Goal: Task Accomplishment & Management: Use online tool/utility

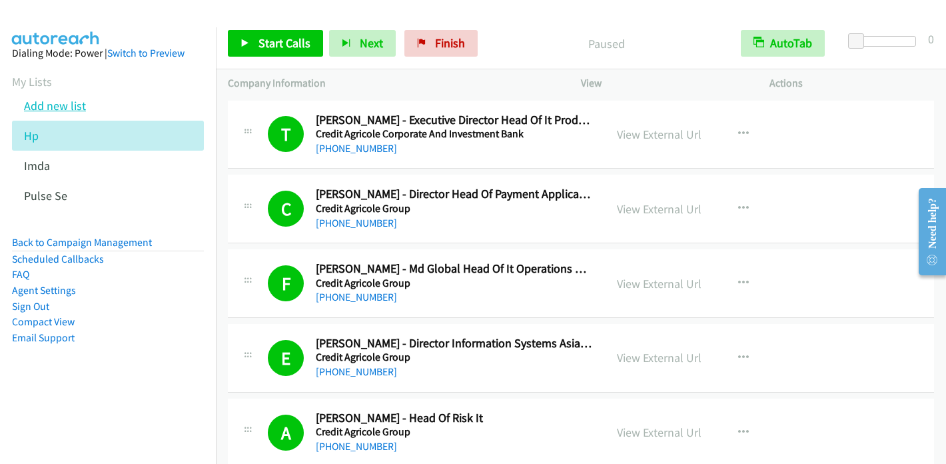
click at [69, 103] on link "Add new list" at bounding box center [55, 105] width 62 height 15
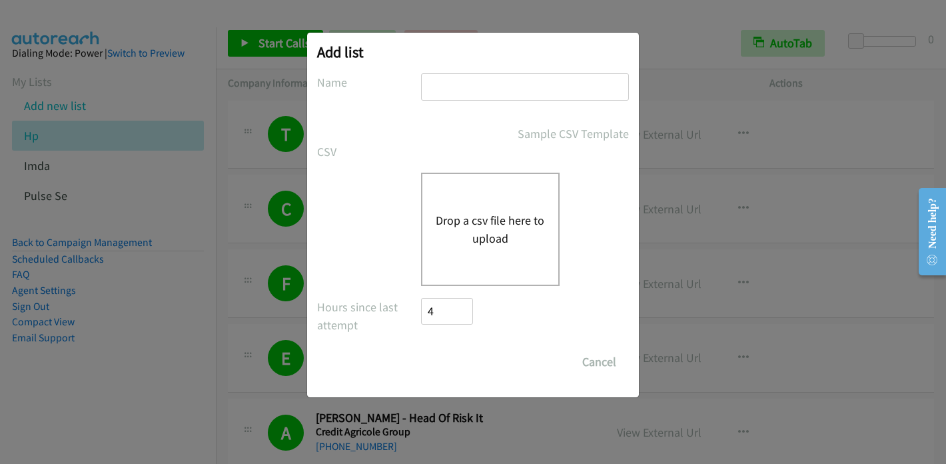
click at [445, 82] on input "text" at bounding box center [525, 86] width 208 height 27
click at [461, 88] on input "Splunck" at bounding box center [525, 86] width 208 height 27
type input "Splunk"
click at [497, 237] on button "Drop a csv file here to upload" at bounding box center [490, 229] width 109 height 36
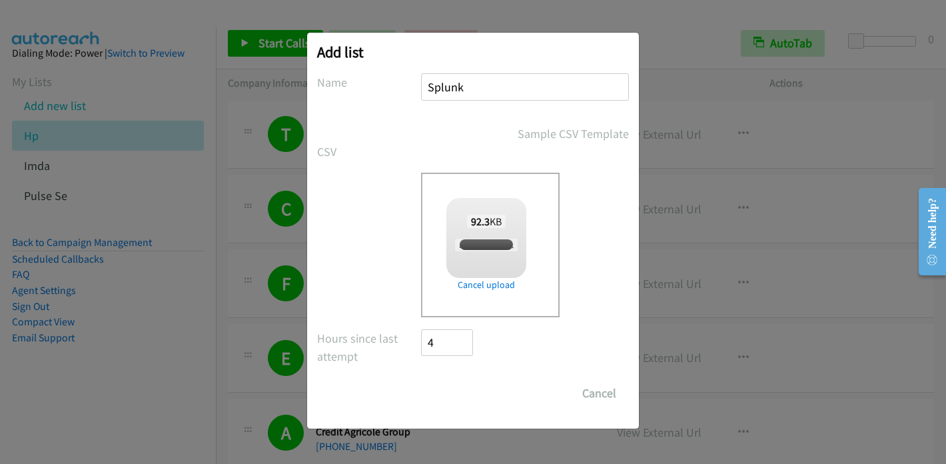
checkbox input "true"
click at [468, 391] on input "Save List" at bounding box center [456, 393] width 70 height 27
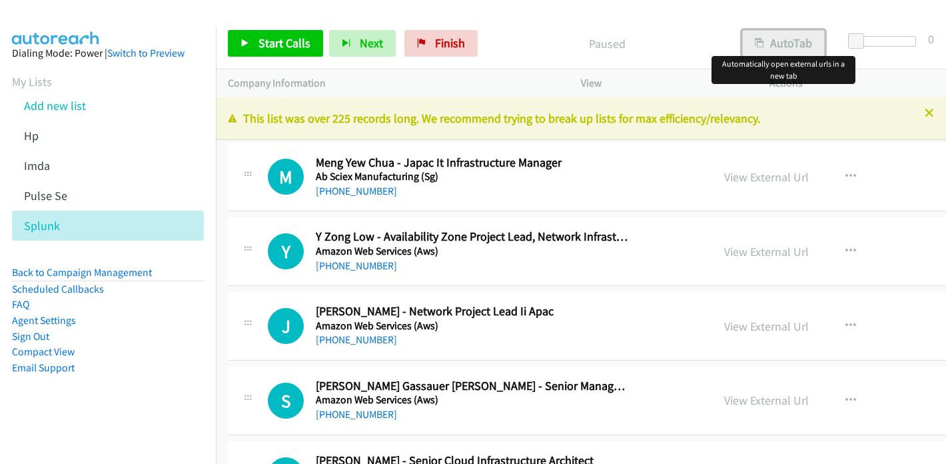
click at [781, 39] on button "AutoTab" at bounding box center [783, 43] width 83 height 27
click at [724, 178] on link "View External Url" at bounding box center [766, 176] width 85 height 15
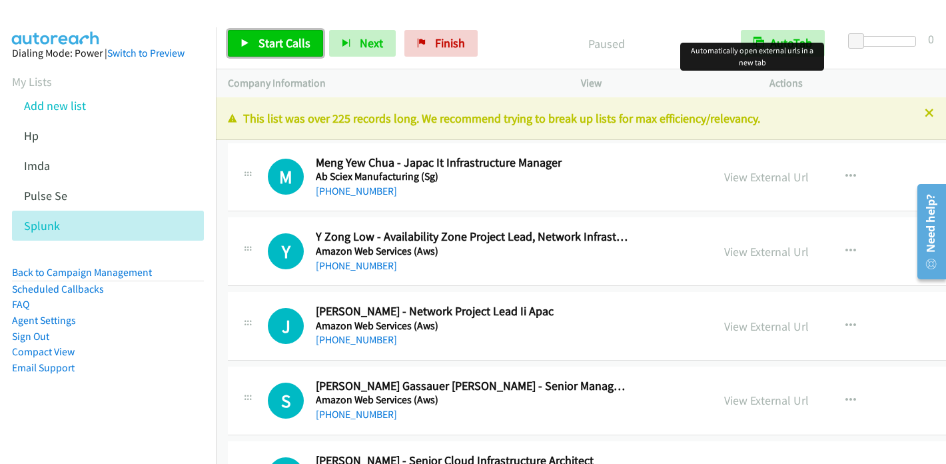
click at [273, 41] on span "Start Calls" at bounding box center [285, 42] width 52 height 15
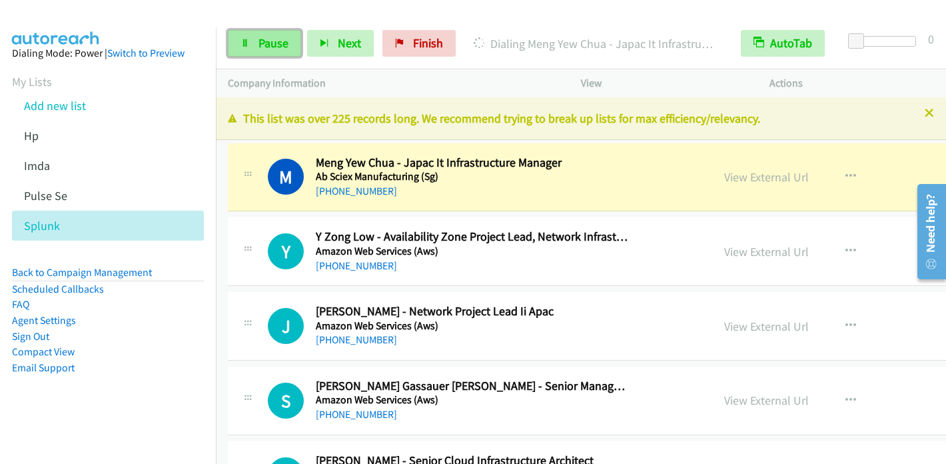
click at [273, 36] on span "Pause" at bounding box center [274, 42] width 30 height 15
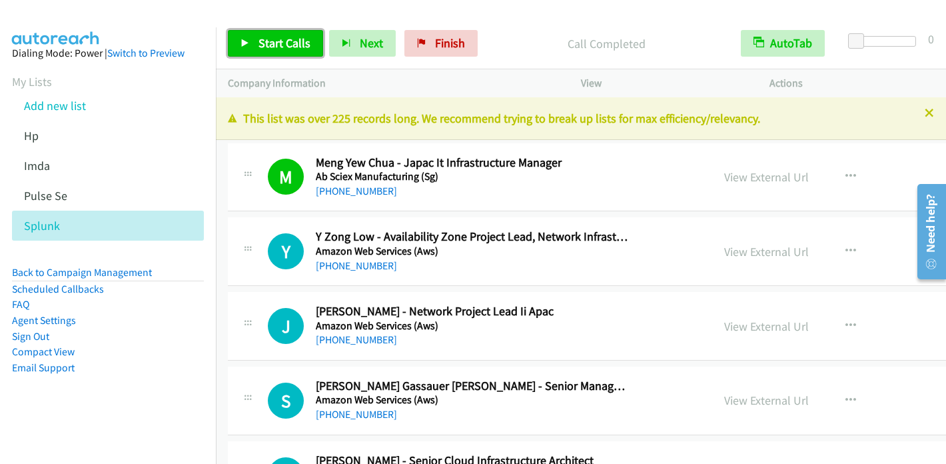
drag, startPoint x: 247, startPoint y: 41, endPoint x: 260, endPoint y: 35, distance: 14.9
click at [247, 41] on icon at bounding box center [245, 43] width 9 height 9
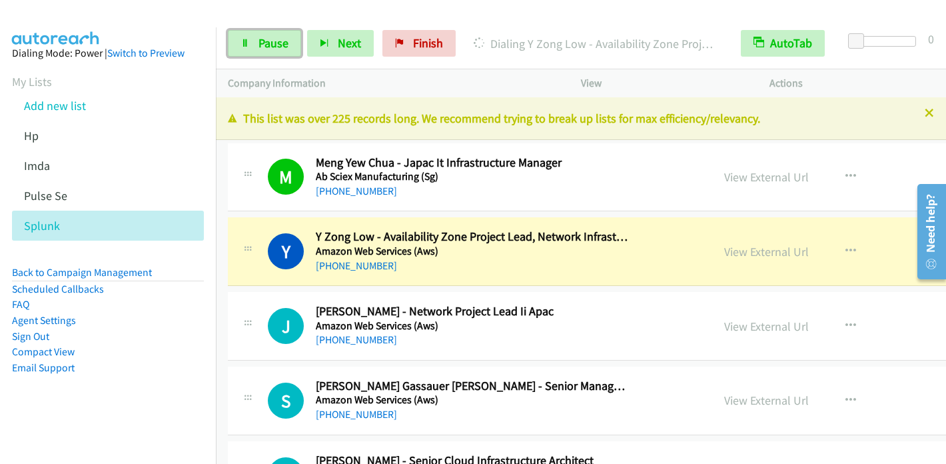
drag, startPoint x: 263, startPoint y: 39, endPoint x: 336, endPoint y: 21, distance: 75.5
click at [264, 39] on span "Pause" at bounding box center [274, 42] width 30 height 15
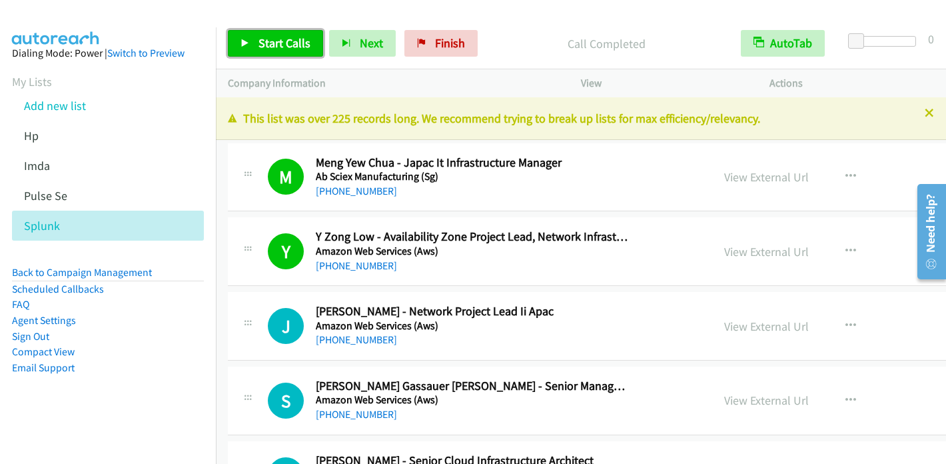
click at [255, 42] on link "Start Calls" at bounding box center [275, 43] width 95 height 27
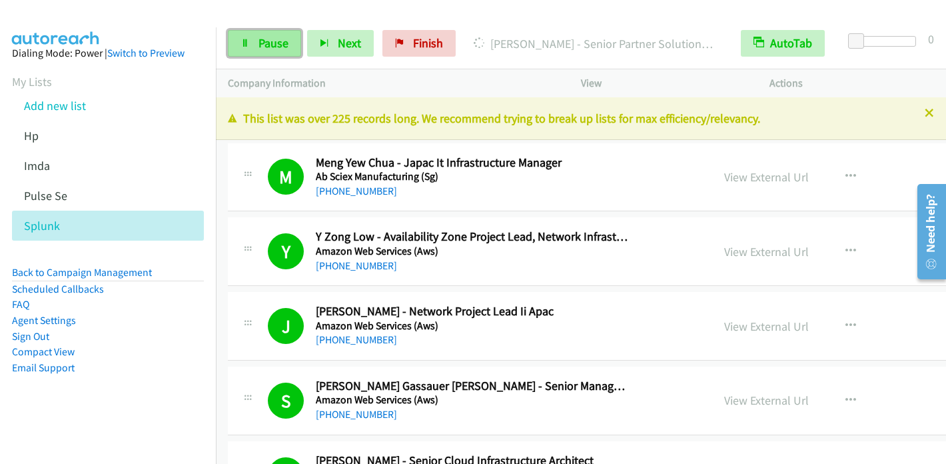
click at [264, 39] on span "Pause" at bounding box center [274, 42] width 30 height 15
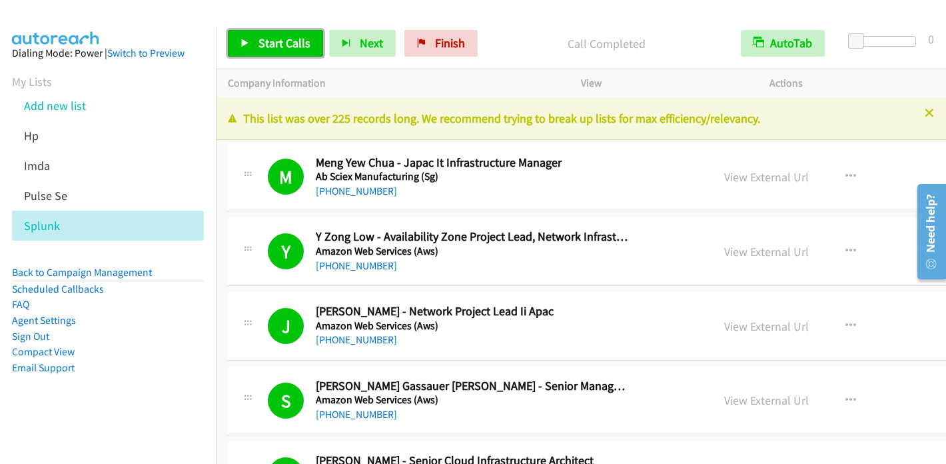
click at [261, 43] on span "Start Calls" at bounding box center [285, 42] width 52 height 15
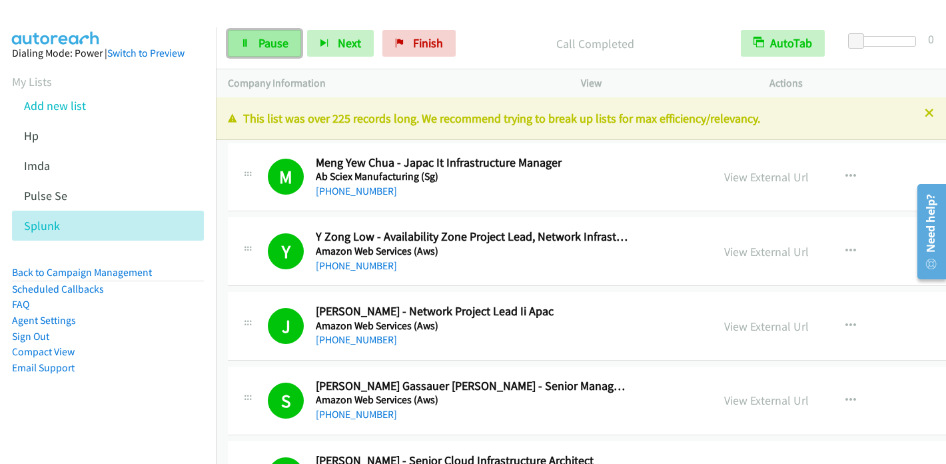
click at [280, 31] on link "Pause" at bounding box center [264, 43] width 73 height 27
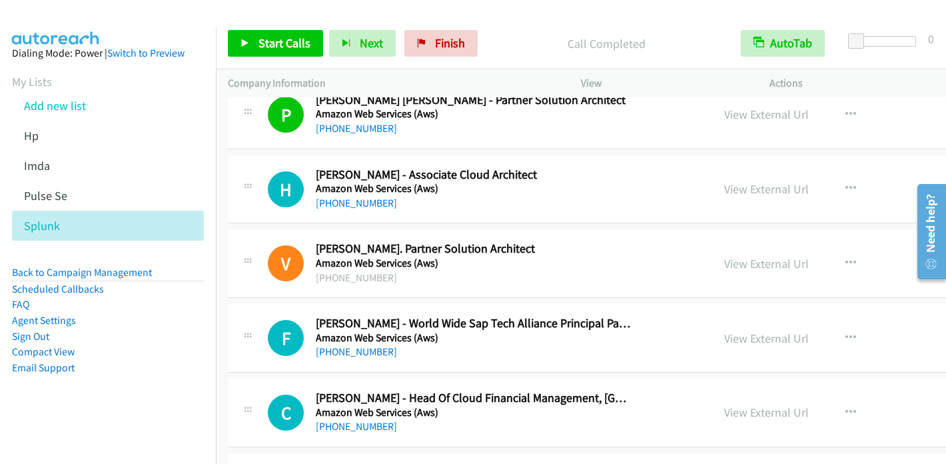
scroll to position [533, 0]
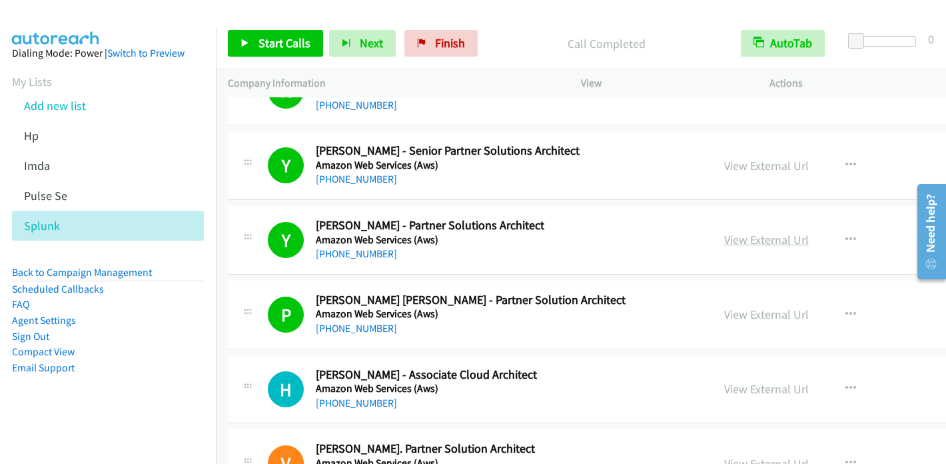
click at [725, 239] on link "View External Url" at bounding box center [766, 239] width 85 height 15
click at [270, 40] on span "Start Calls" at bounding box center [285, 42] width 52 height 15
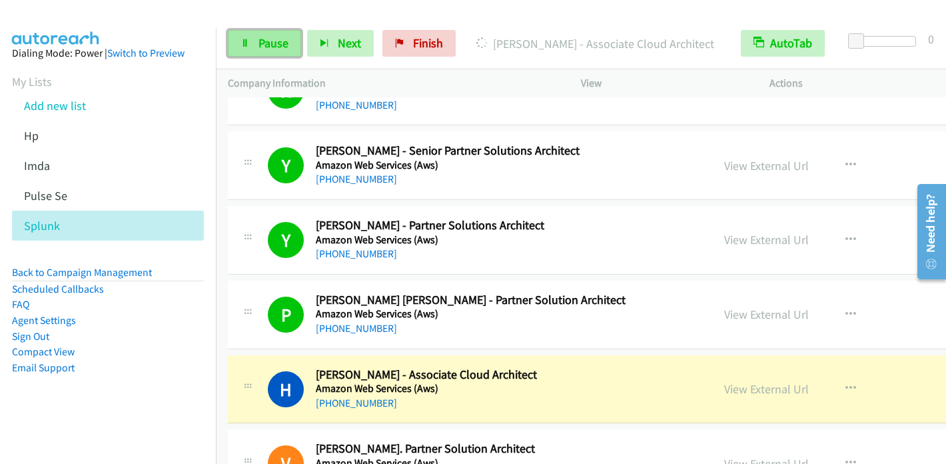
click at [277, 39] on span "Pause" at bounding box center [274, 42] width 30 height 15
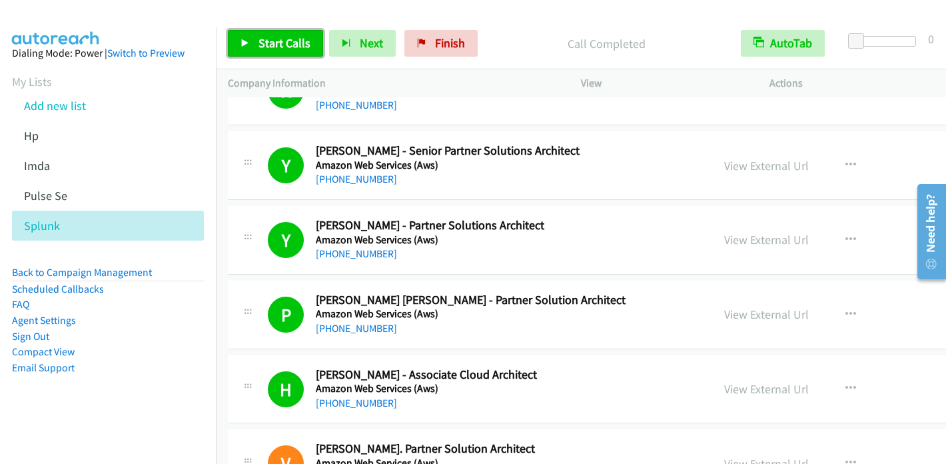
click at [267, 43] on span "Start Calls" at bounding box center [285, 42] width 52 height 15
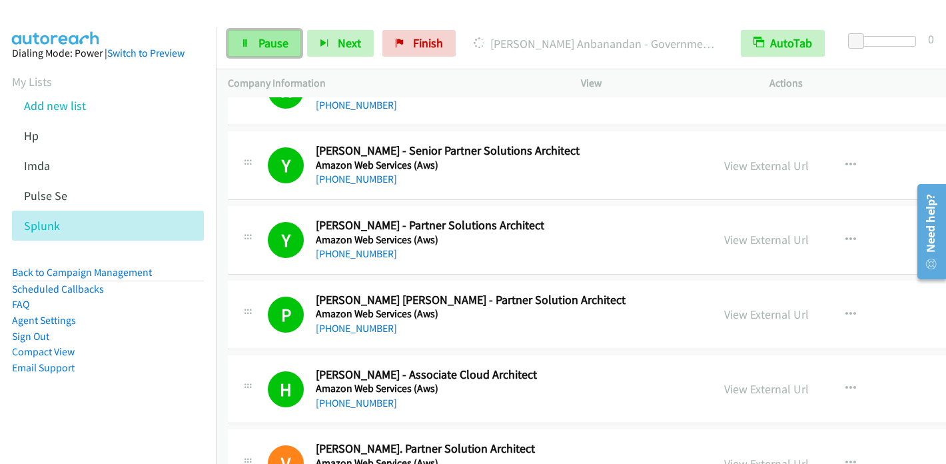
click at [271, 35] on span "Pause" at bounding box center [274, 42] width 30 height 15
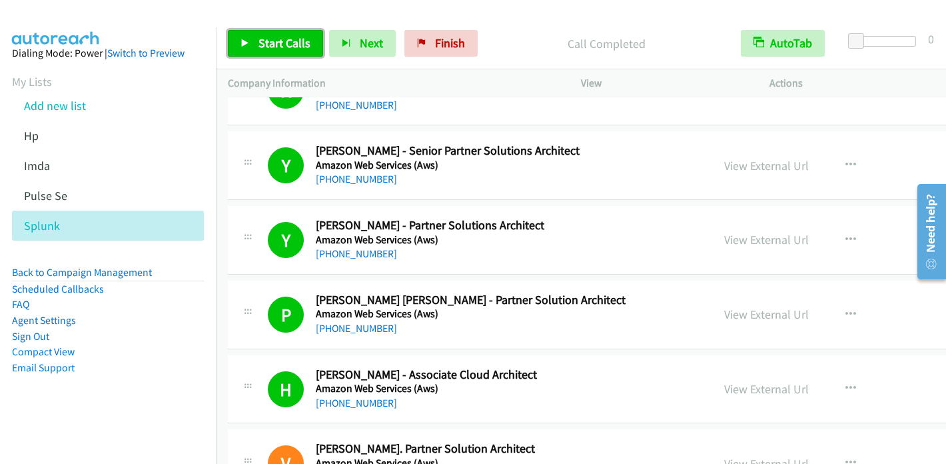
click at [262, 38] on span "Start Calls" at bounding box center [285, 42] width 52 height 15
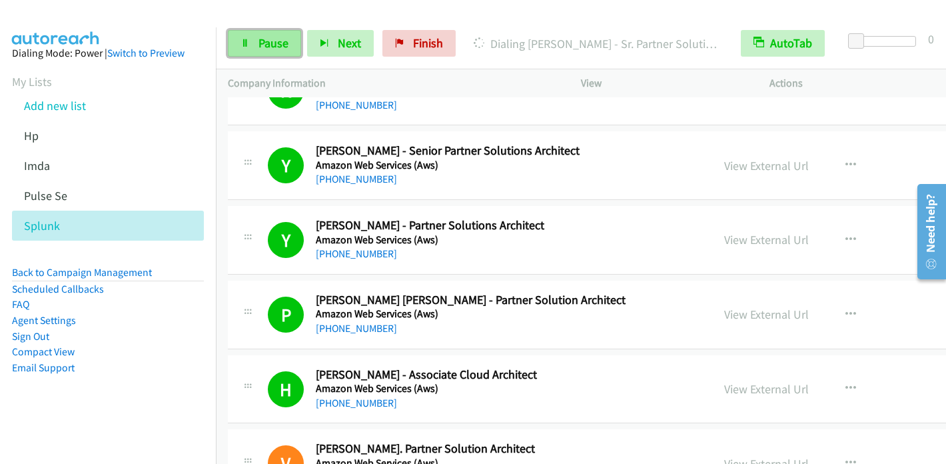
click at [269, 42] on span "Pause" at bounding box center [274, 42] width 30 height 15
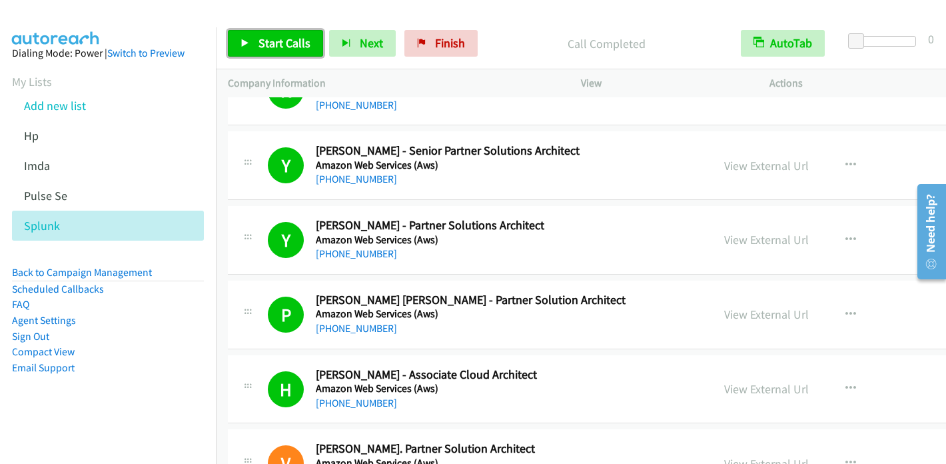
click at [260, 47] on span "Start Calls" at bounding box center [285, 42] width 52 height 15
click at [247, 40] on icon at bounding box center [245, 43] width 9 height 9
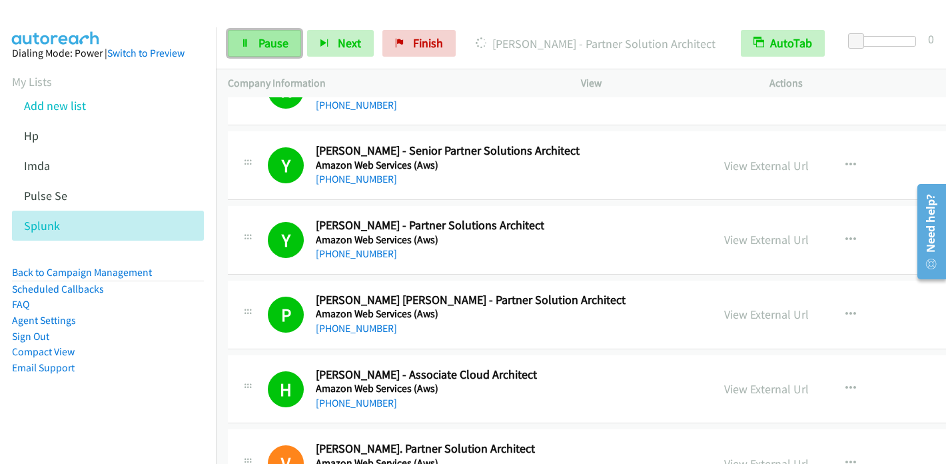
click at [269, 47] on span "Pause" at bounding box center [274, 42] width 30 height 15
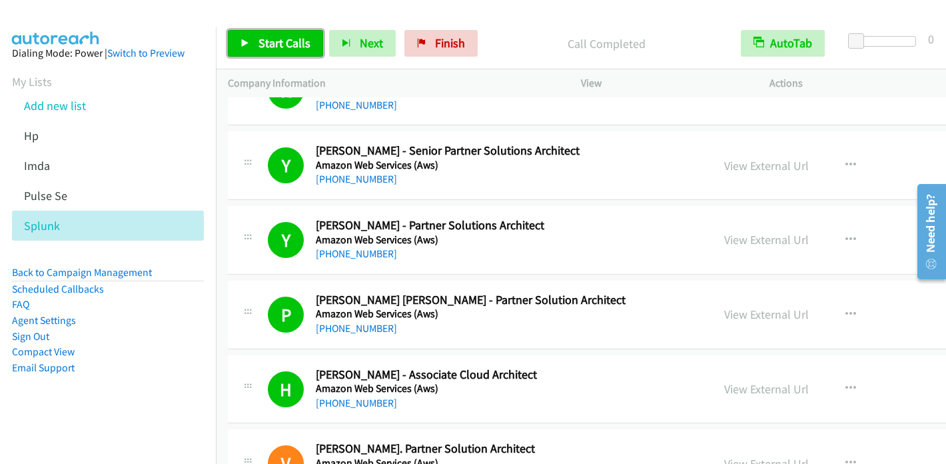
click at [242, 37] on link "Start Calls" at bounding box center [275, 43] width 95 height 27
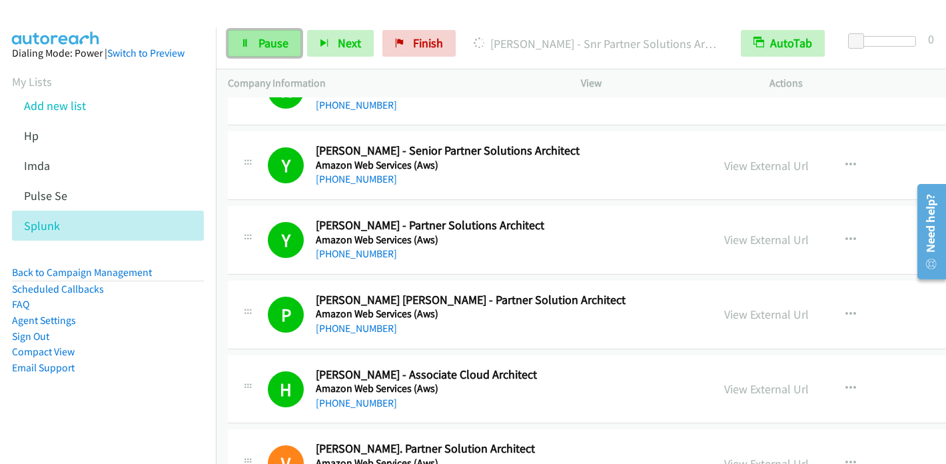
click at [245, 32] on link "Pause" at bounding box center [264, 43] width 73 height 27
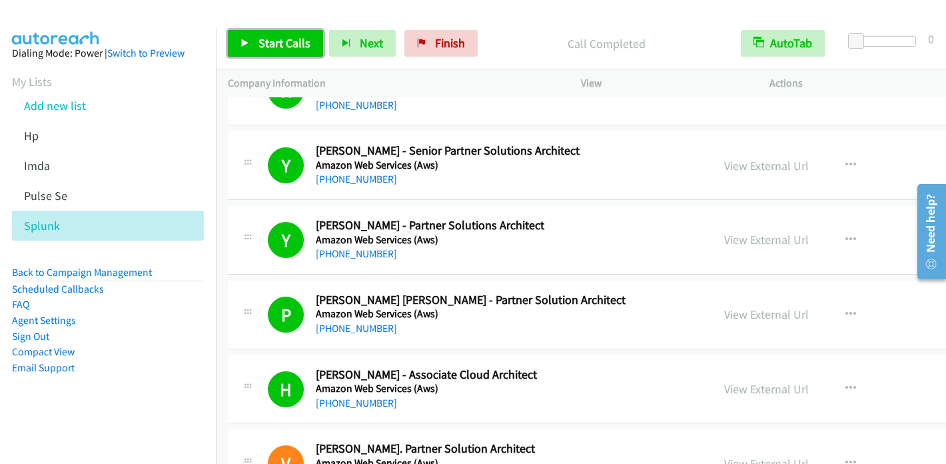
click at [280, 47] on span "Start Calls" at bounding box center [285, 42] width 52 height 15
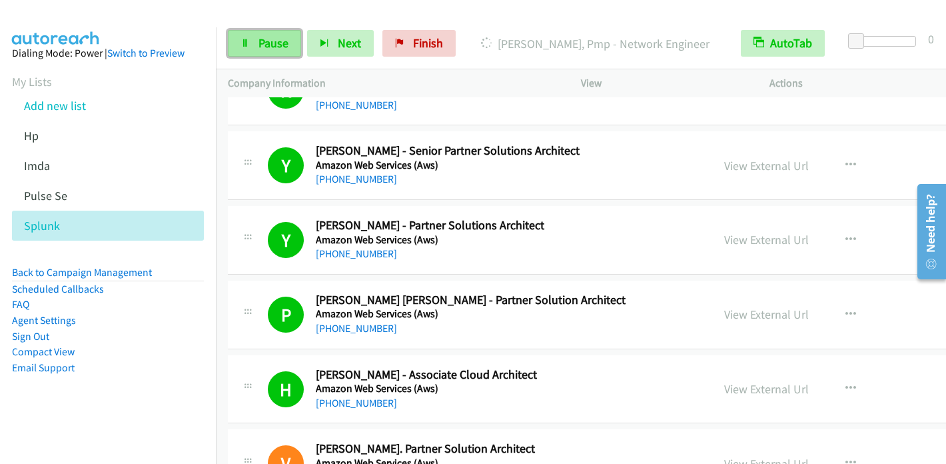
click at [275, 49] on span "Pause" at bounding box center [274, 42] width 30 height 15
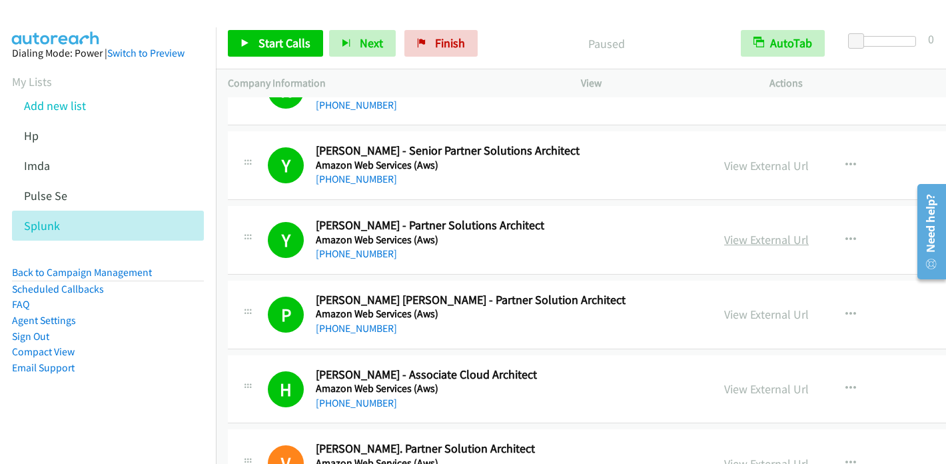
click at [724, 243] on link "View External Url" at bounding box center [766, 239] width 85 height 15
click at [263, 43] on span "Start Calls" at bounding box center [285, 42] width 52 height 15
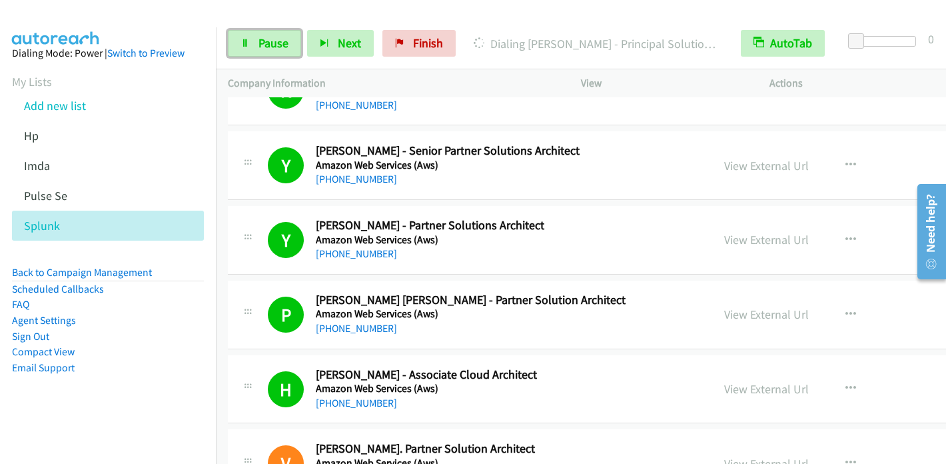
drag, startPoint x: 277, startPoint y: 42, endPoint x: 315, endPoint y: 1, distance: 55.6
click at [277, 43] on span "Pause" at bounding box center [274, 42] width 30 height 15
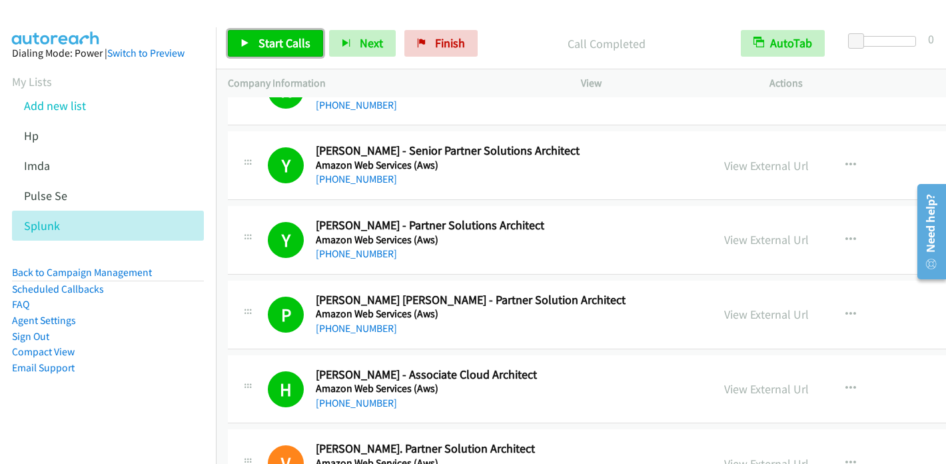
click at [292, 41] on span "Start Calls" at bounding box center [285, 42] width 52 height 15
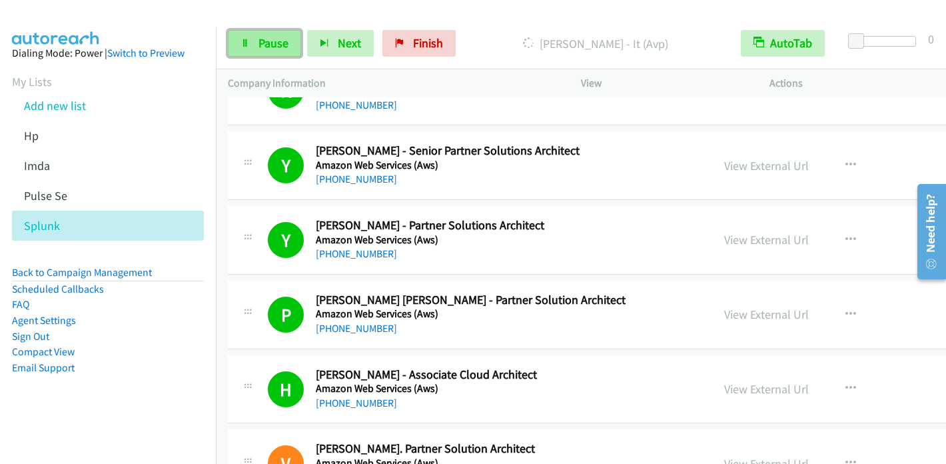
click at [245, 42] on icon at bounding box center [245, 43] width 9 height 9
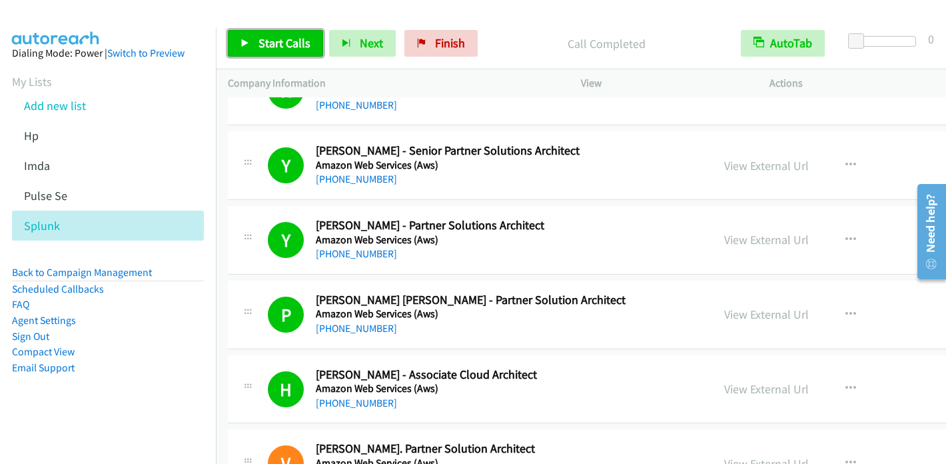
click at [276, 43] on span "Start Calls" at bounding box center [285, 42] width 52 height 15
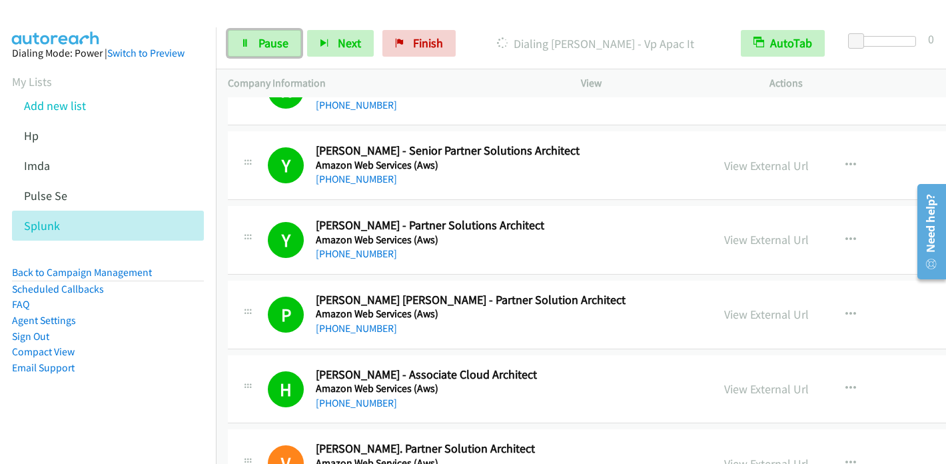
click at [256, 45] on link "Pause" at bounding box center [264, 43] width 73 height 27
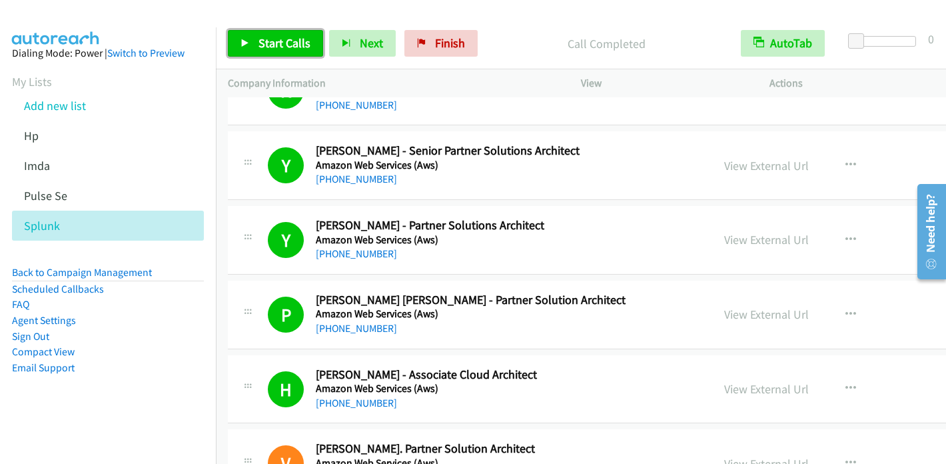
click at [243, 41] on icon at bounding box center [245, 43] width 9 height 9
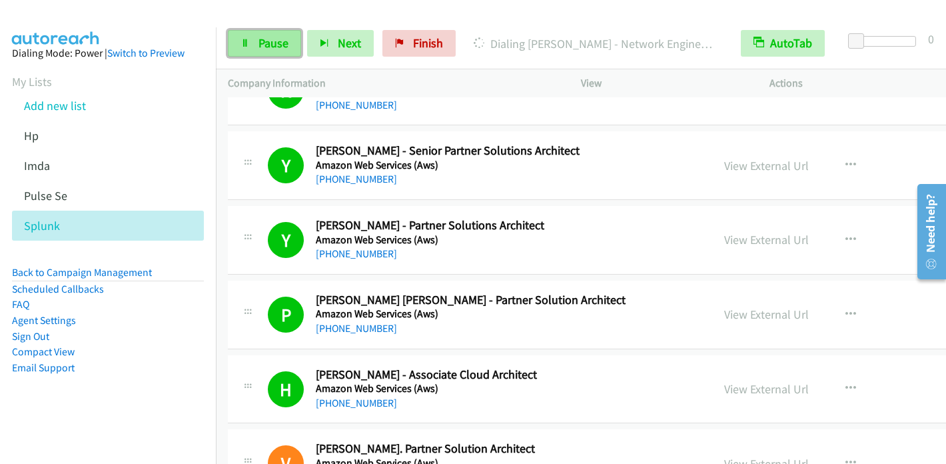
click at [259, 41] on span "Pause" at bounding box center [274, 42] width 30 height 15
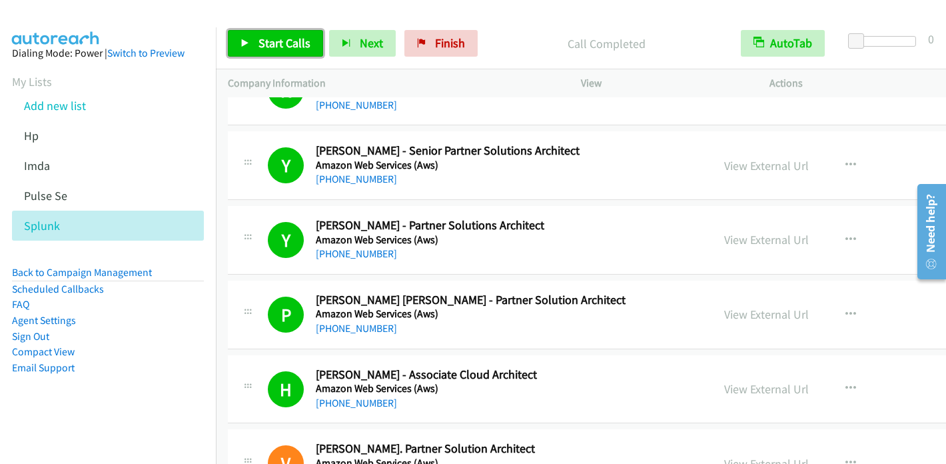
click at [269, 42] on span "Start Calls" at bounding box center [285, 42] width 52 height 15
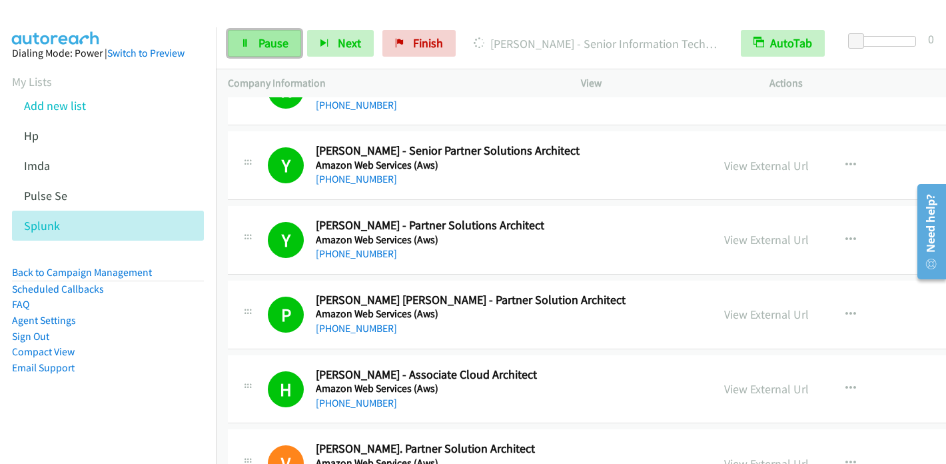
click at [263, 37] on span "Pause" at bounding box center [274, 42] width 30 height 15
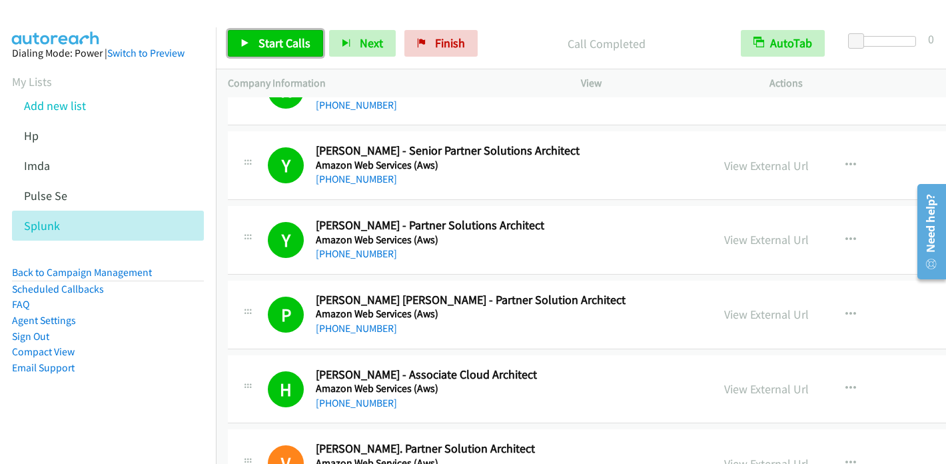
click at [270, 39] on span "Start Calls" at bounding box center [285, 42] width 52 height 15
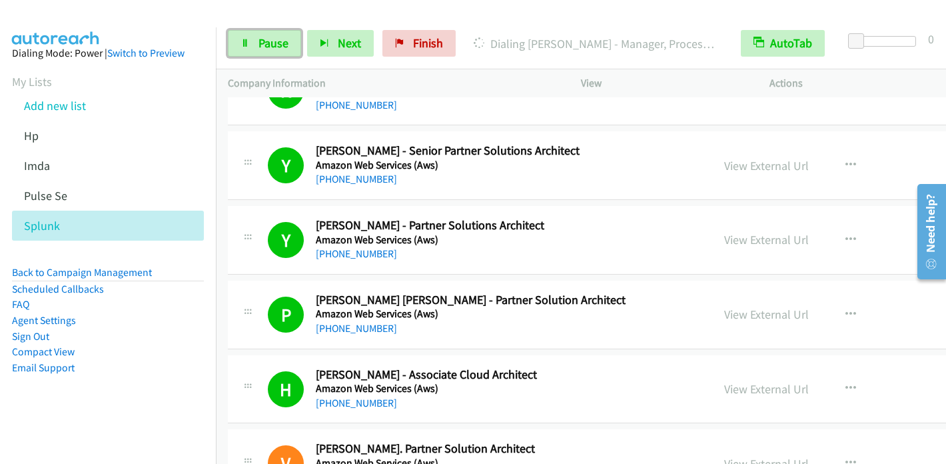
drag, startPoint x: 249, startPoint y: 41, endPoint x: 277, endPoint y: 26, distance: 31.6
click at [249, 41] on link "Pause" at bounding box center [264, 43] width 73 height 27
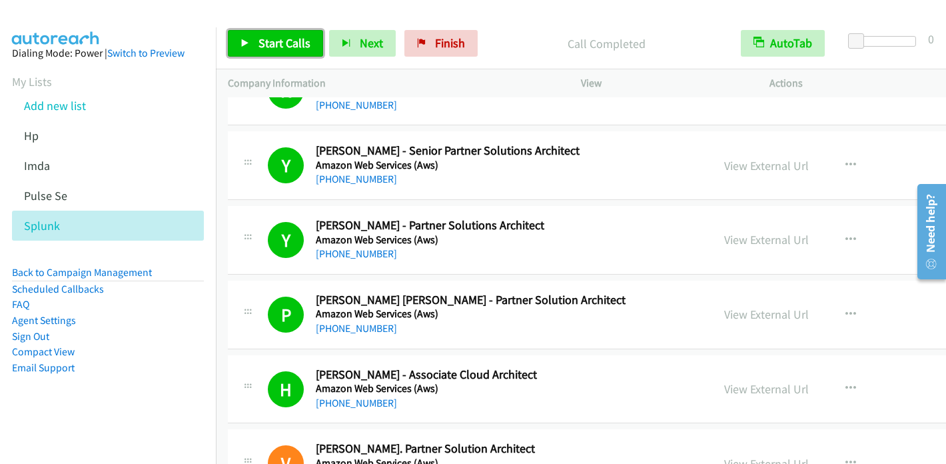
click at [242, 45] on icon at bounding box center [245, 43] width 9 height 9
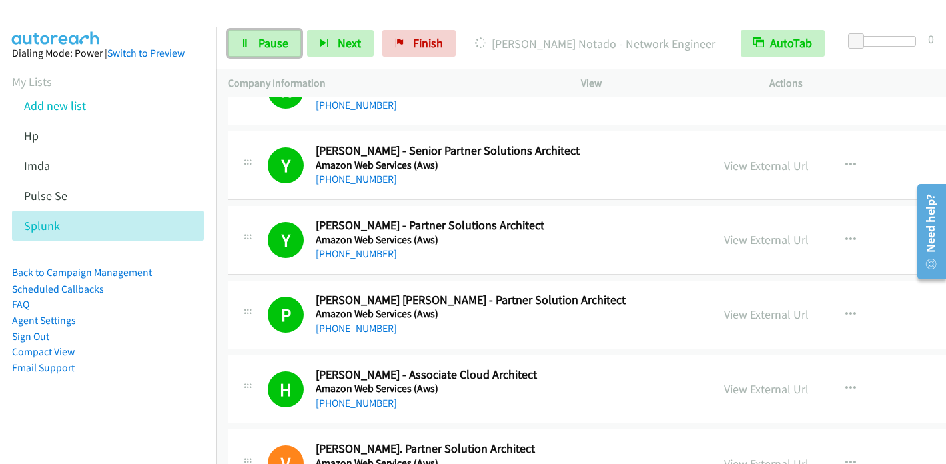
drag, startPoint x: 271, startPoint y: 35, endPoint x: 291, endPoint y: 18, distance: 25.5
click at [271, 35] on span "Pause" at bounding box center [274, 42] width 30 height 15
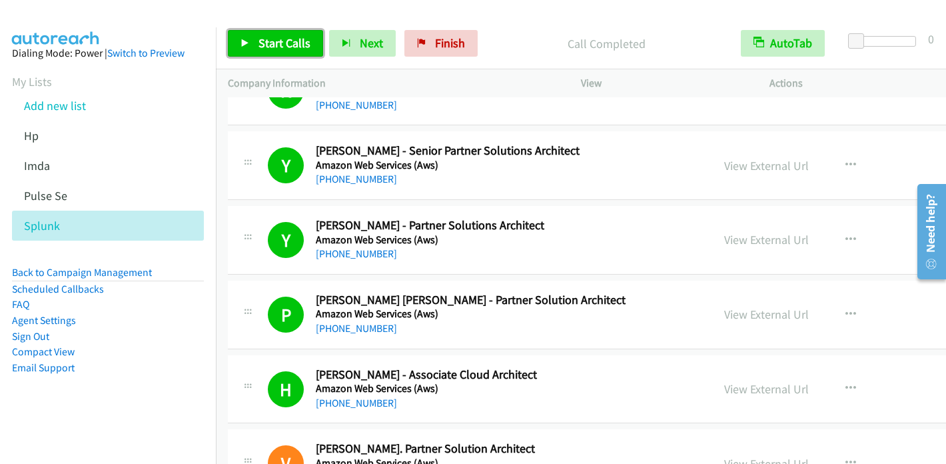
click at [240, 45] on link "Start Calls" at bounding box center [275, 43] width 95 height 27
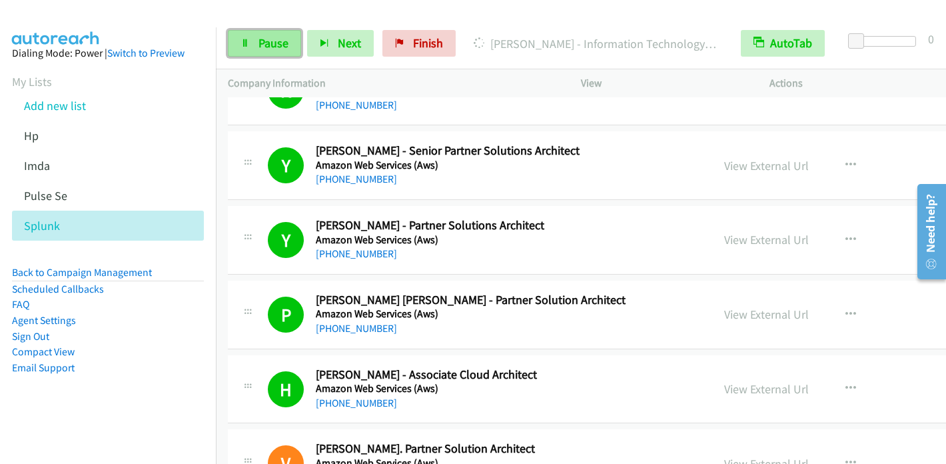
click at [272, 37] on span "Pause" at bounding box center [274, 42] width 30 height 15
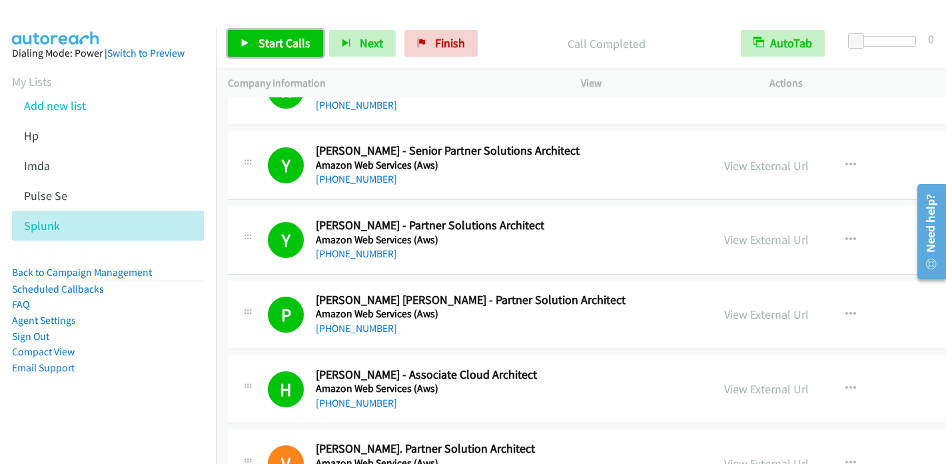
click at [259, 43] on span "Start Calls" at bounding box center [285, 42] width 52 height 15
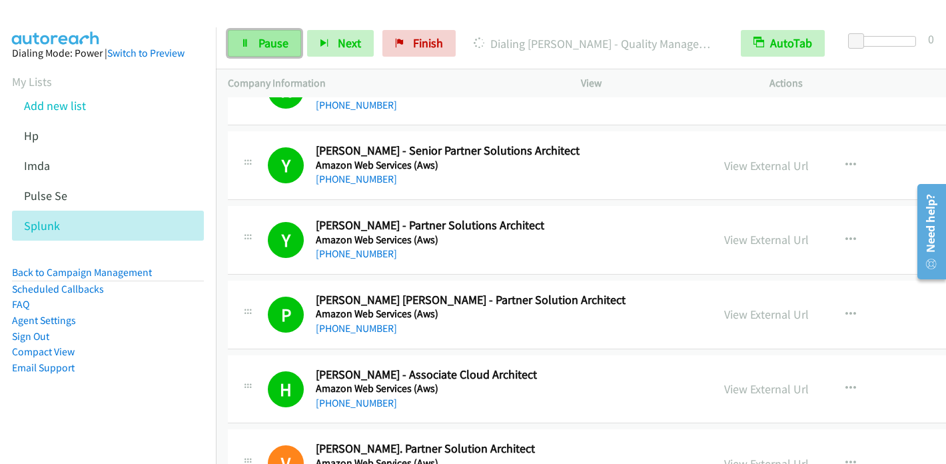
click at [279, 43] on span "Pause" at bounding box center [274, 42] width 30 height 15
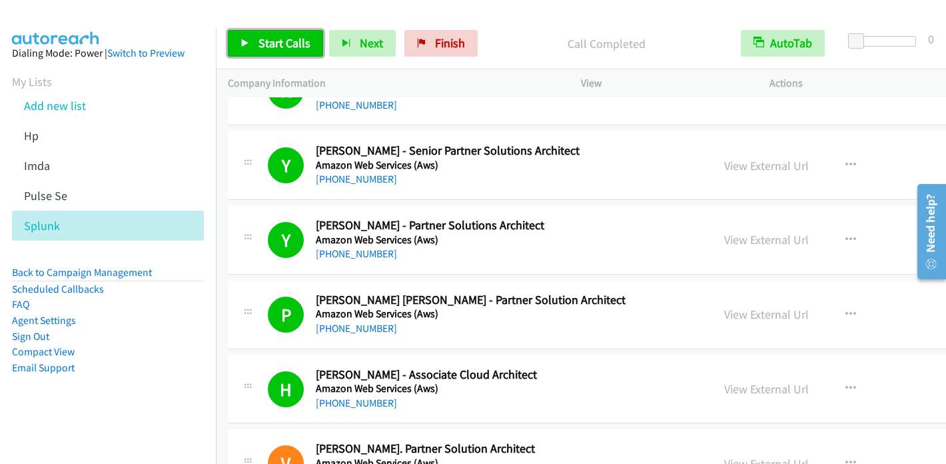
click at [267, 42] on span "Start Calls" at bounding box center [285, 42] width 52 height 15
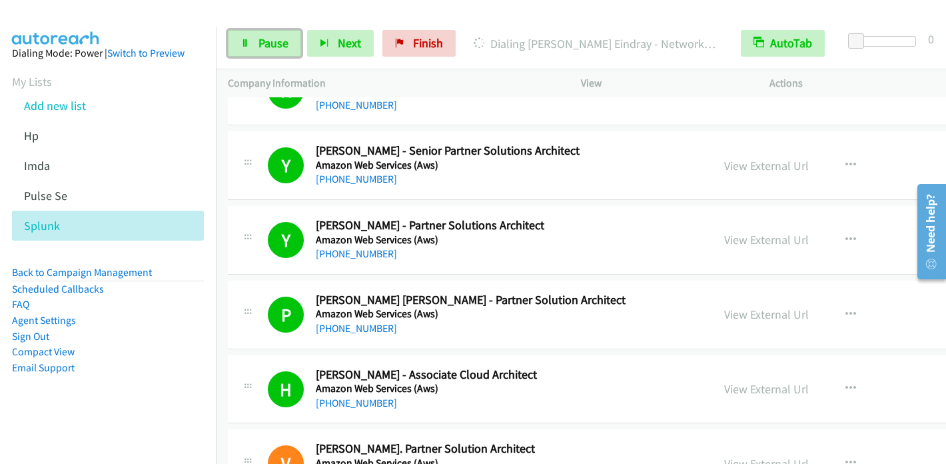
drag, startPoint x: 279, startPoint y: 39, endPoint x: 303, endPoint y: 5, distance: 41.6
click at [279, 38] on span "Pause" at bounding box center [274, 42] width 30 height 15
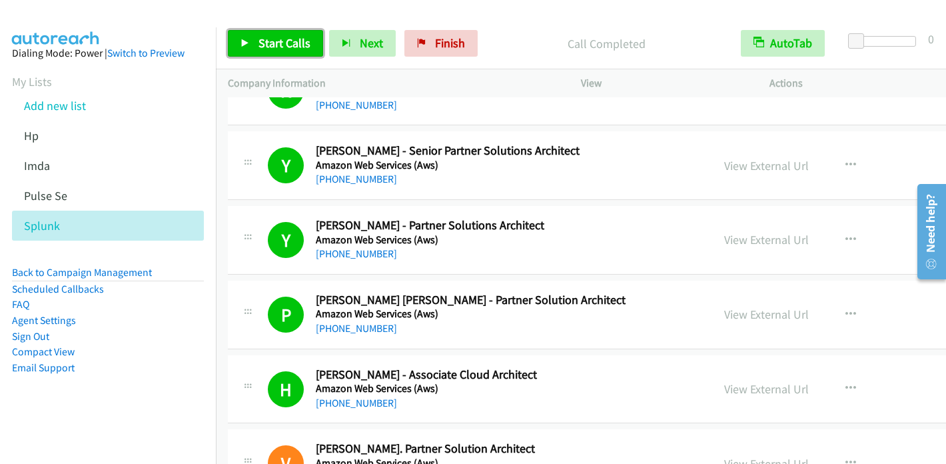
click at [259, 39] on span "Start Calls" at bounding box center [285, 42] width 52 height 15
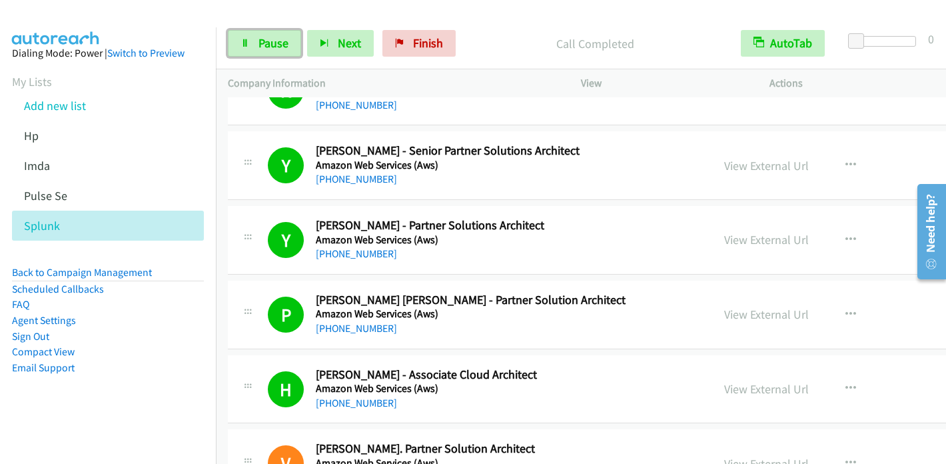
click at [270, 42] on span "Pause" at bounding box center [274, 42] width 30 height 15
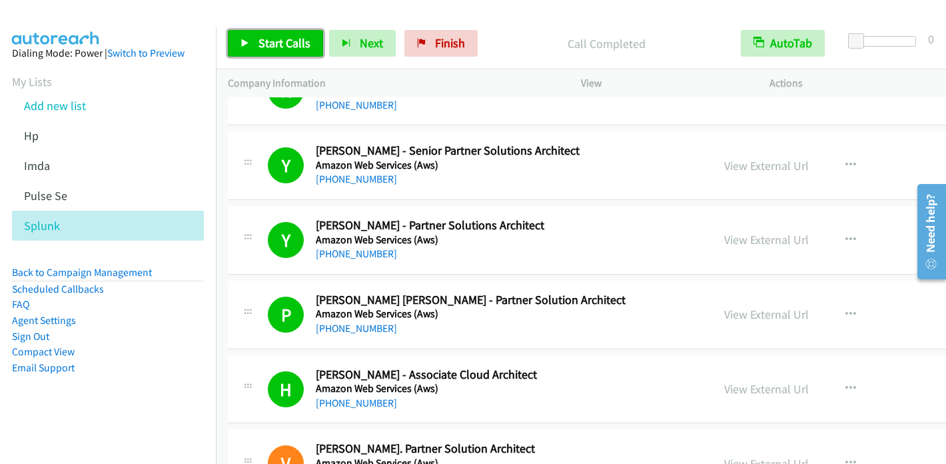
click at [264, 49] on span "Start Calls" at bounding box center [285, 42] width 52 height 15
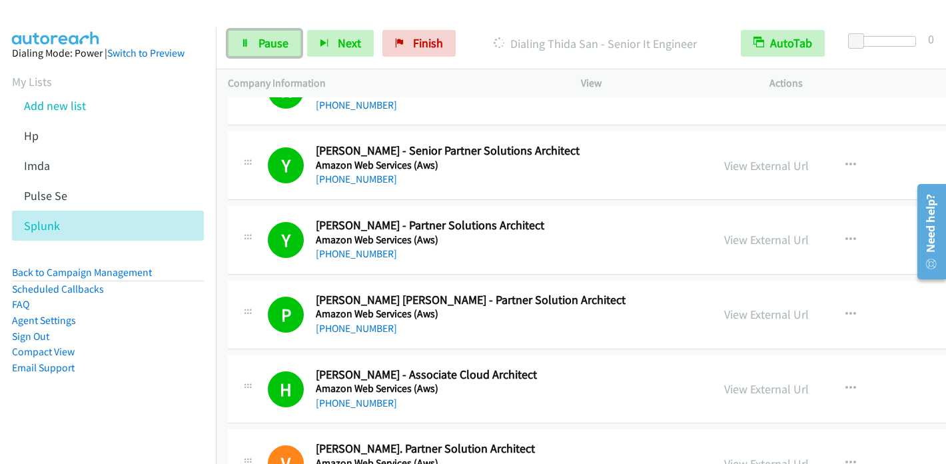
drag, startPoint x: 278, startPoint y: 49, endPoint x: 320, endPoint y: 3, distance: 62.7
click at [278, 49] on span "Pause" at bounding box center [274, 42] width 30 height 15
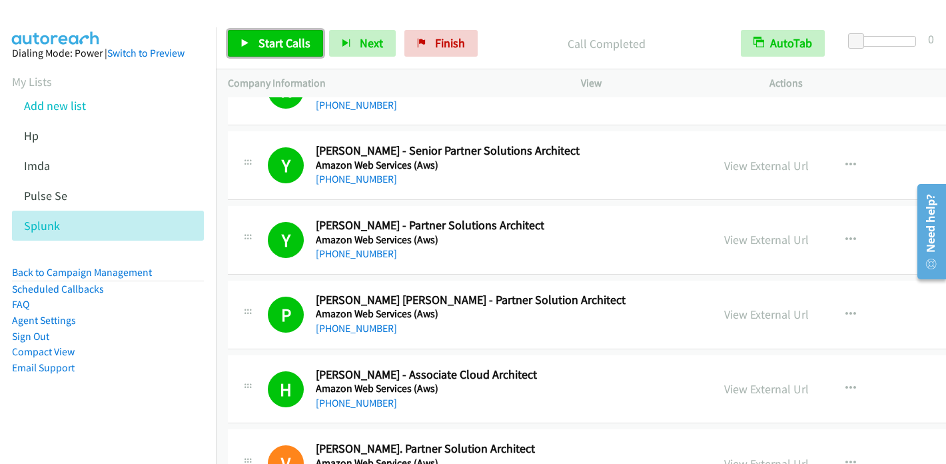
click at [246, 48] on link "Start Calls" at bounding box center [275, 43] width 95 height 27
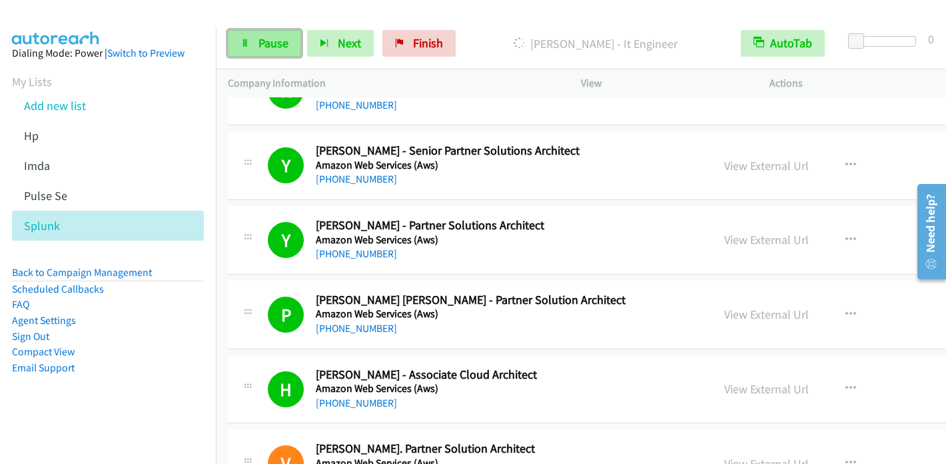
click at [273, 43] on span "Pause" at bounding box center [274, 42] width 30 height 15
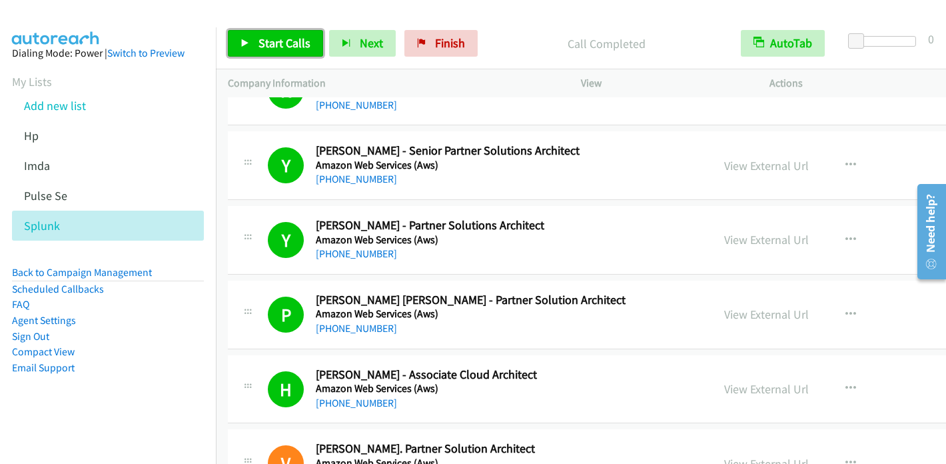
click at [269, 47] on span "Start Calls" at bounding box center [285, 42] width 52 height 15
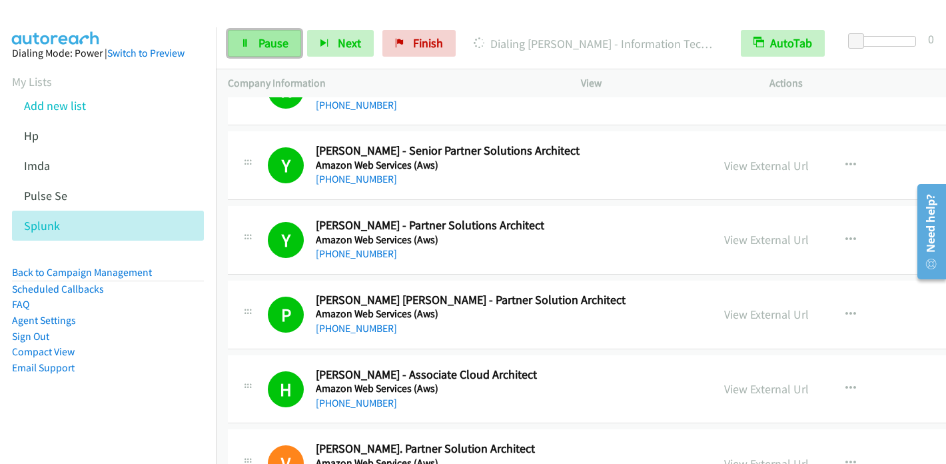
click at [245, 44] on icon at bounding box center [245, 43] width 9 height 9
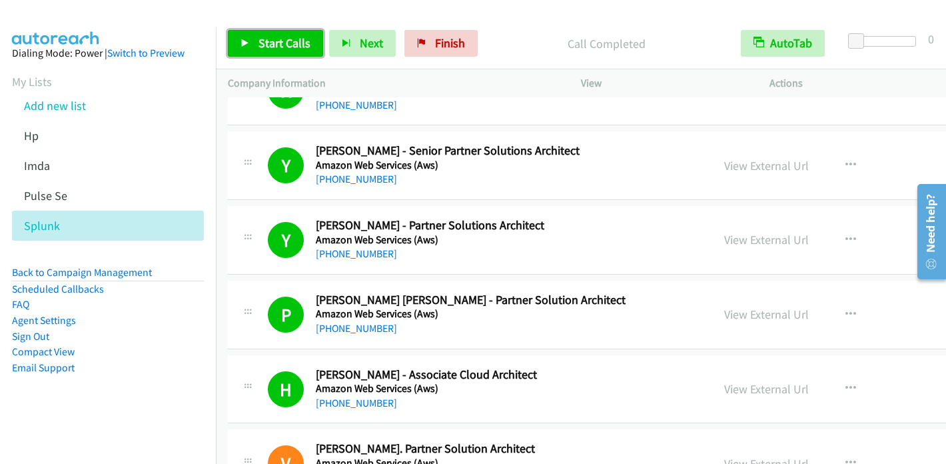
click at [264, 34] on link "Start Calls" at bounding box center [275, 43] width 95 height 27
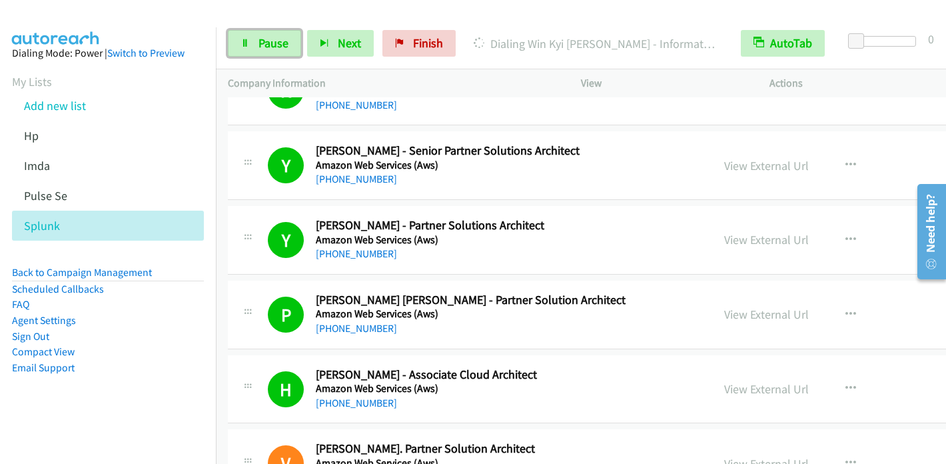
drag, startPoint x: 257, startPoint y: 41, endPoint x: 272, endPoint y: 29, distance: 19.4
click at [259, 41] on span "Pause" at bounding box center [274, 42] width 30 height 15
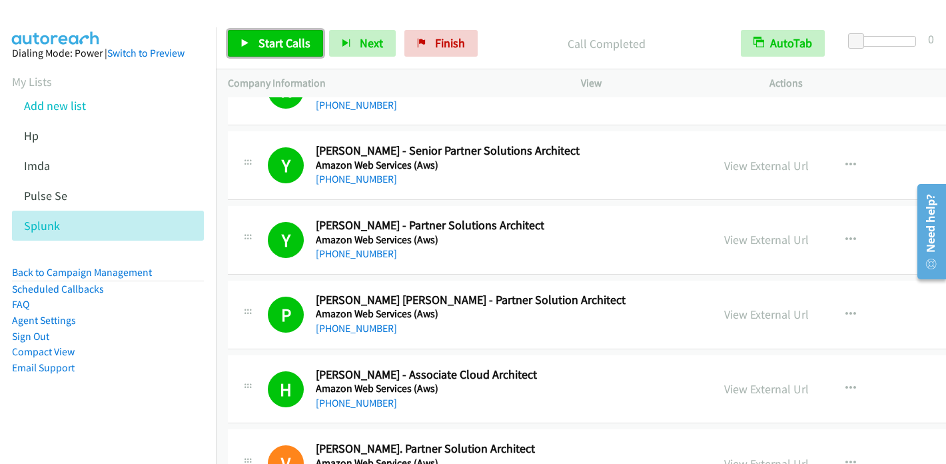
click at [283, 39] on span "Start Calls" at bounding box center [285, 42] width 52 height 15
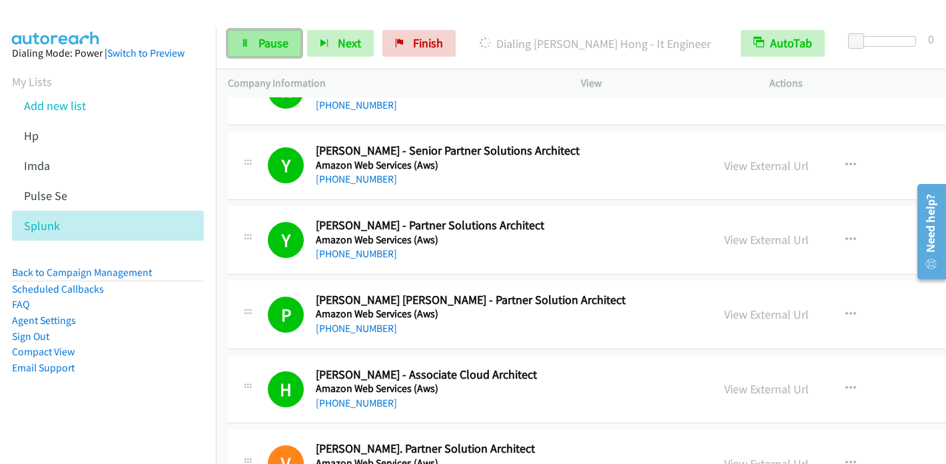
click at [245, 37] on link "Pause" at bounding box center [264, 43] width 73 height 27
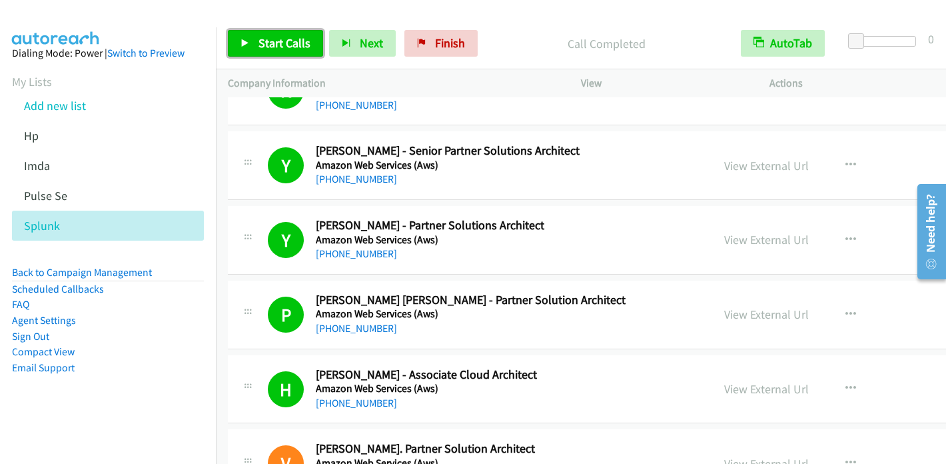
click at [264, 46] on span "Start Calls" at bounding box center [285, 42] width 52 height 15
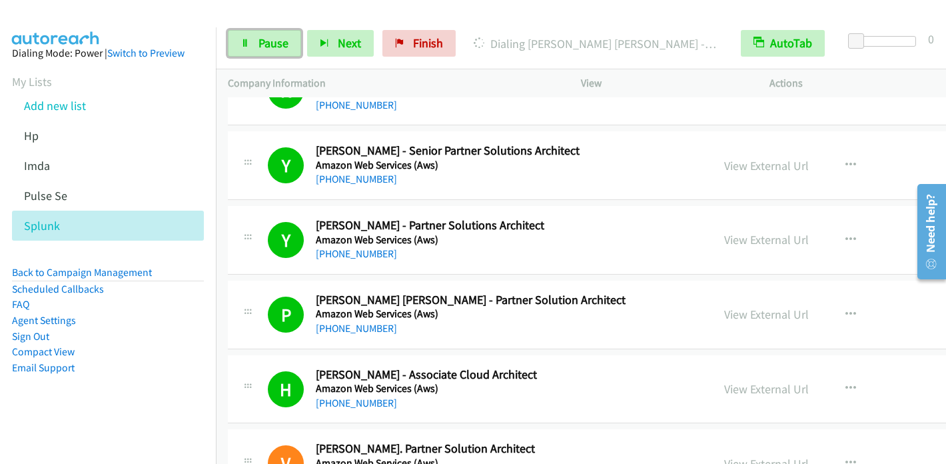
drag, startPoint x: 259, startPoint y: 43, endPoint x: 285, endPoint y: 3, distance: 47.7
click at [261, 44] on span "Pause" at bounding box center [274, 42] width 30 height 15
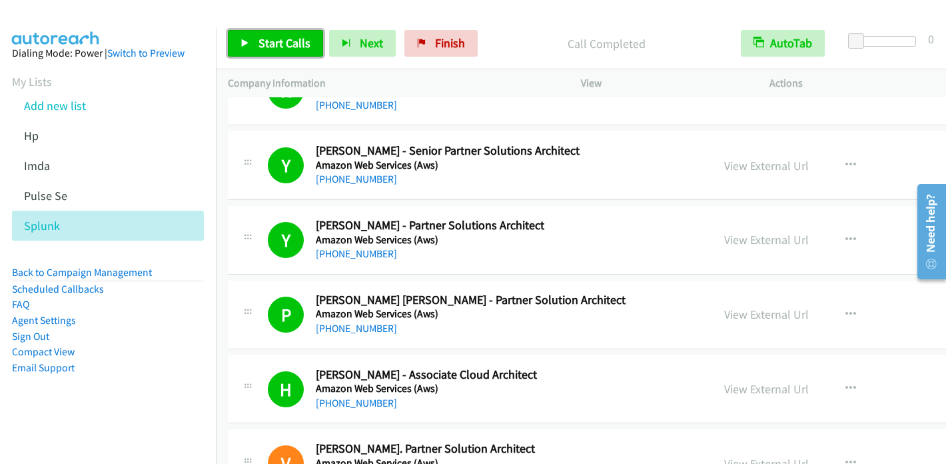
click at [277, 47] on span "Start Calls" at bounding box center [285, 42] width 52 height 15
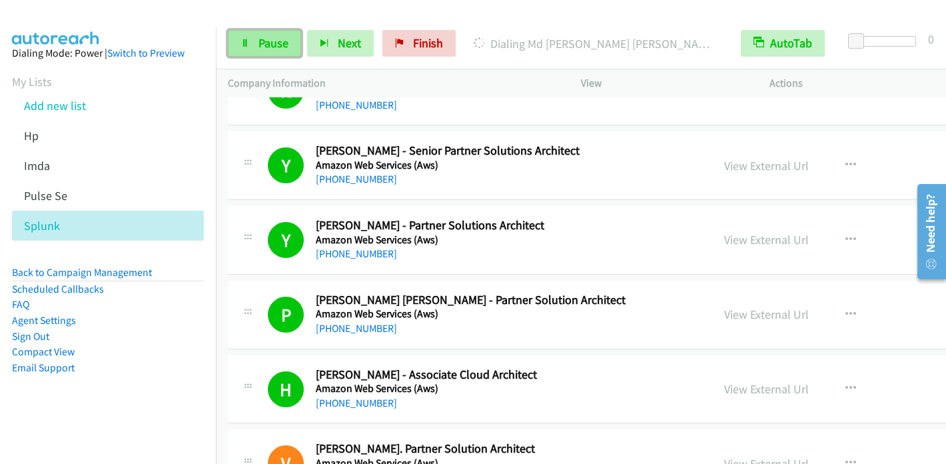
click at [253, 41] on link "Pause" at bounding box center [264, 43] width 73 height 27
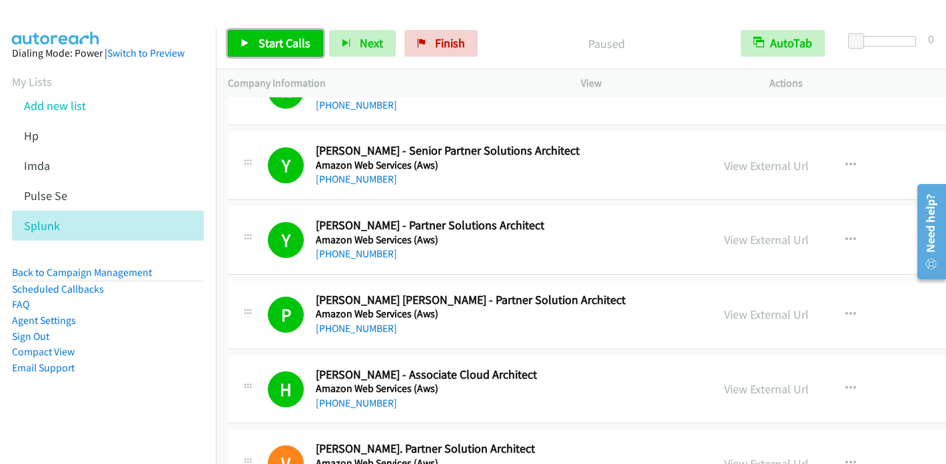
click at [254, 42] on link "Start Calls" at bounding box center [275, 43] width 95 height 27
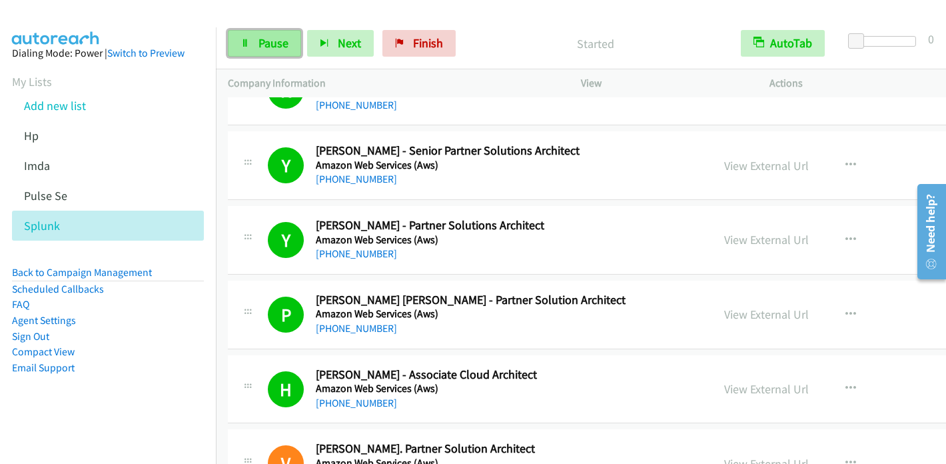
click at [272, 46] on span "Pause" at bounding box center [274, 42] width 30 height 15
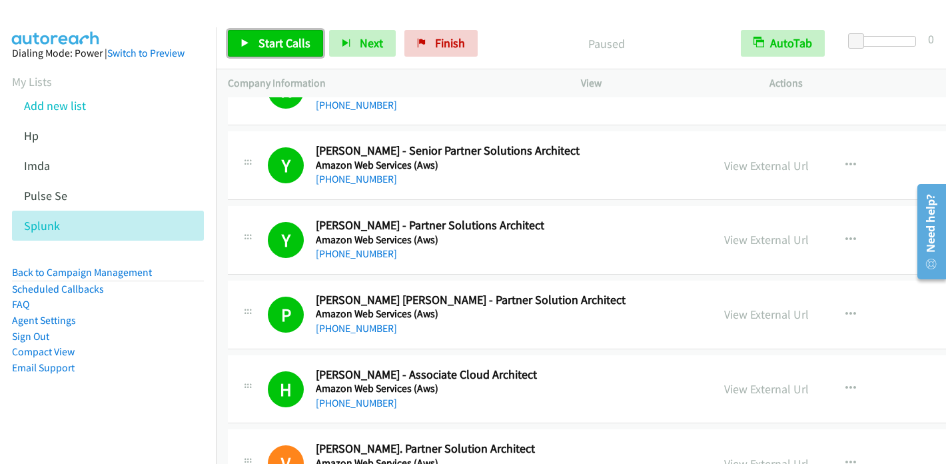
click at [284, 42] on span "Start Calls" at bounding box center [285, 42] width 52 height 15
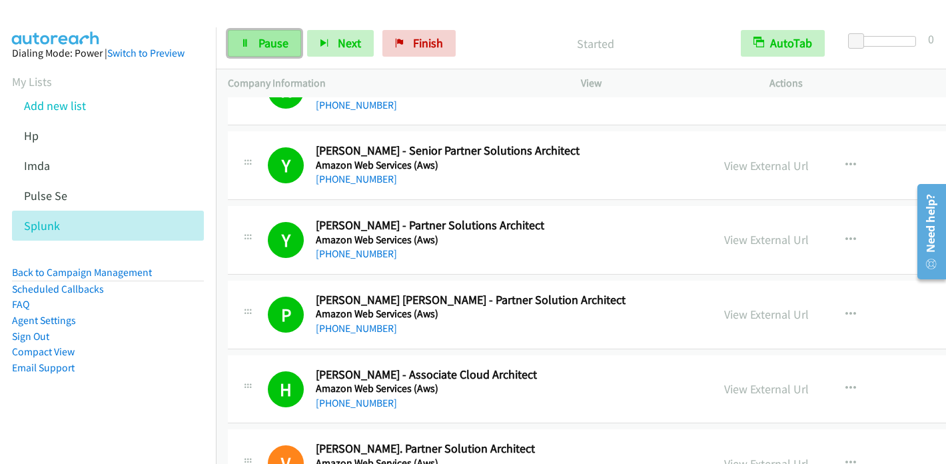
click at [247, 40] on icon at bounding box center [245, 43] width 9 height 9
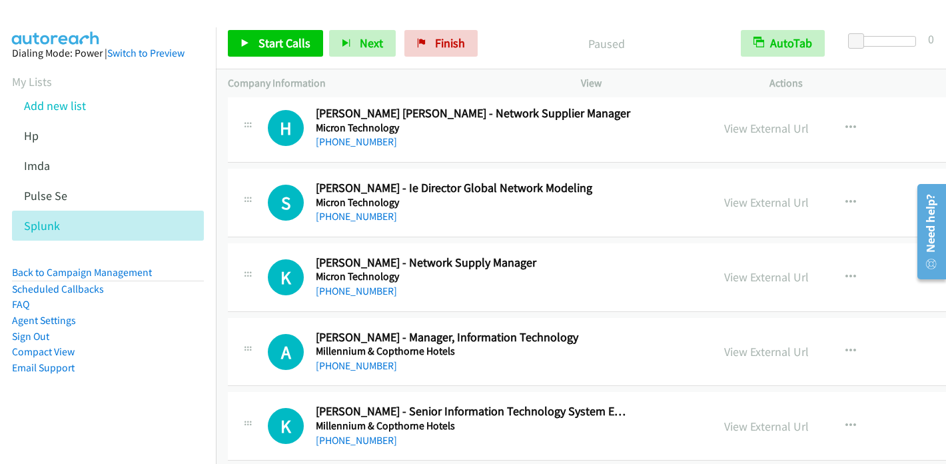
scroll to position [7729, 0]
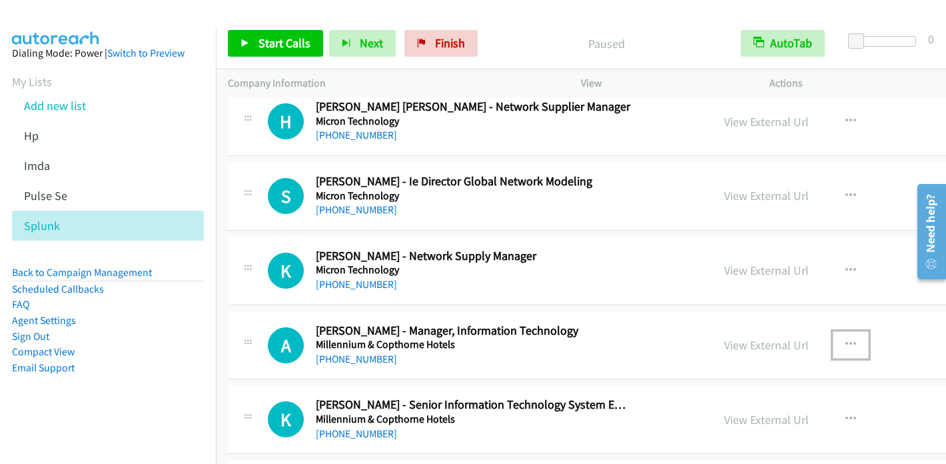
click at [846, 339] on icon "button" at bounding box center [851, 344] width 11 height 11
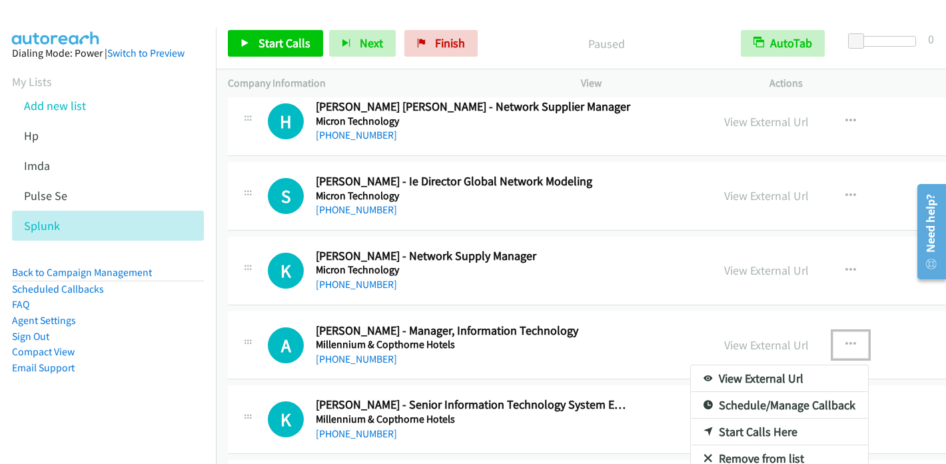
click at [704, 428] on icon at bounding box center [708, 432] width 9 height 9
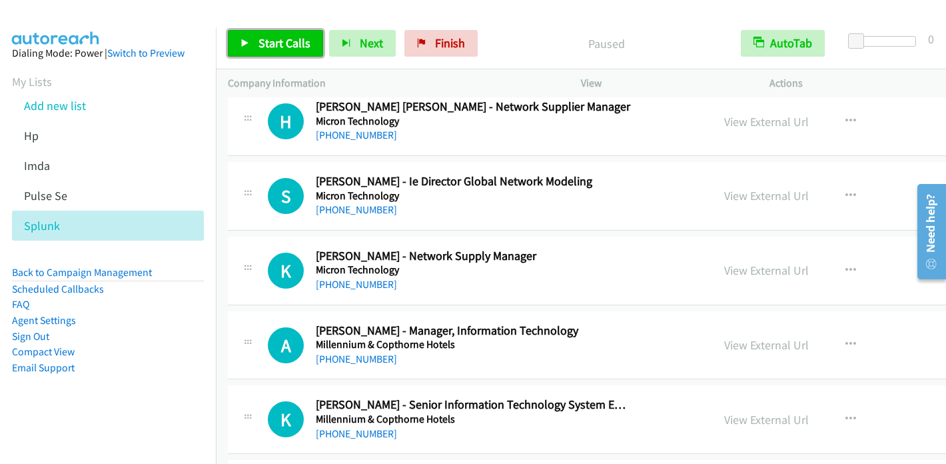
click at [289, 39] on span "Start Calls" at bounding box center [285, 42] width 52 height 15
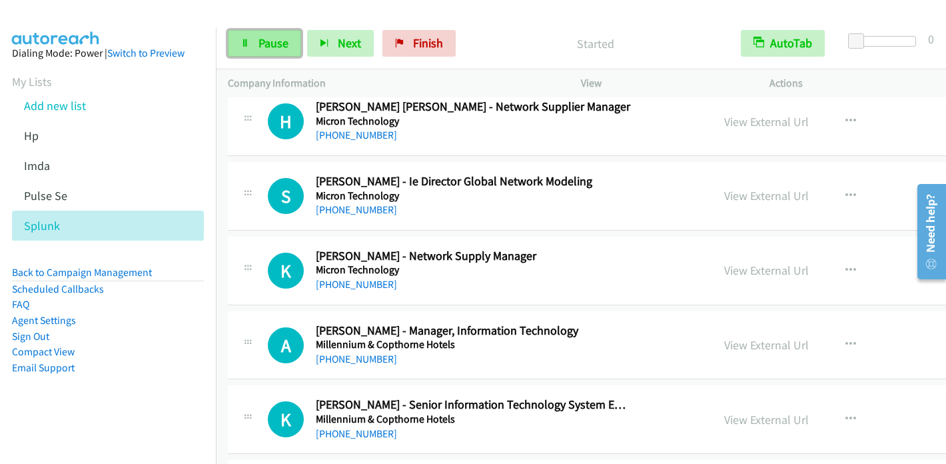
click at [247, 37] on link "Pause" at bounding box center [264, 43] width 73 height 27
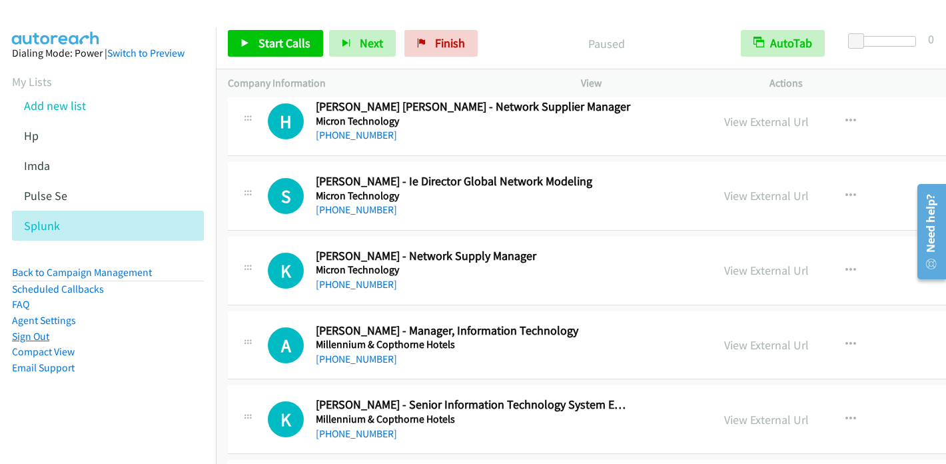
click at [37, 337] on link "Sign Out" at bounding box center [30, 336] width 37 height 13
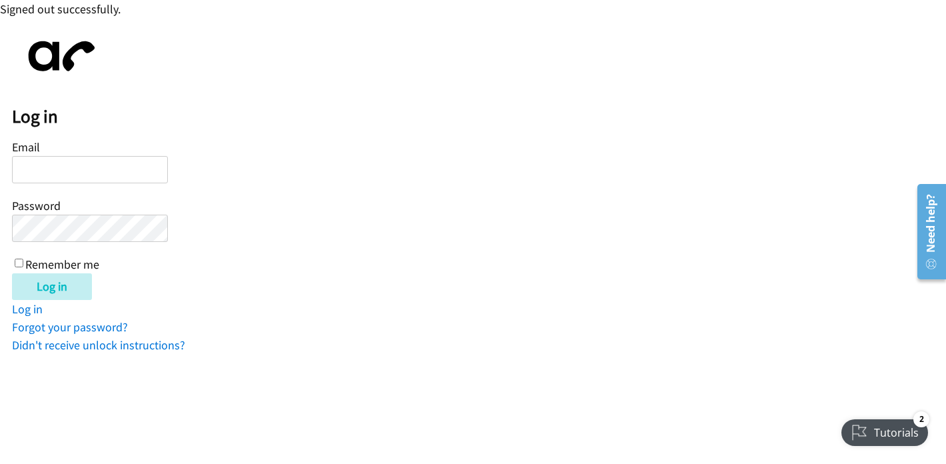
click at [104, 173] on input "Email" at bounding box center [90, 169] width 156 height 27
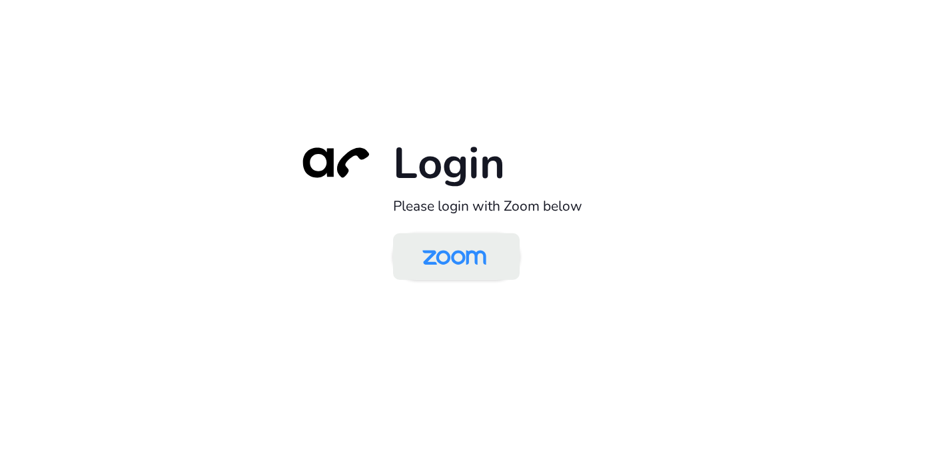
click at [474, 266] on img at bounding box center [454, 257] width 92 height 43
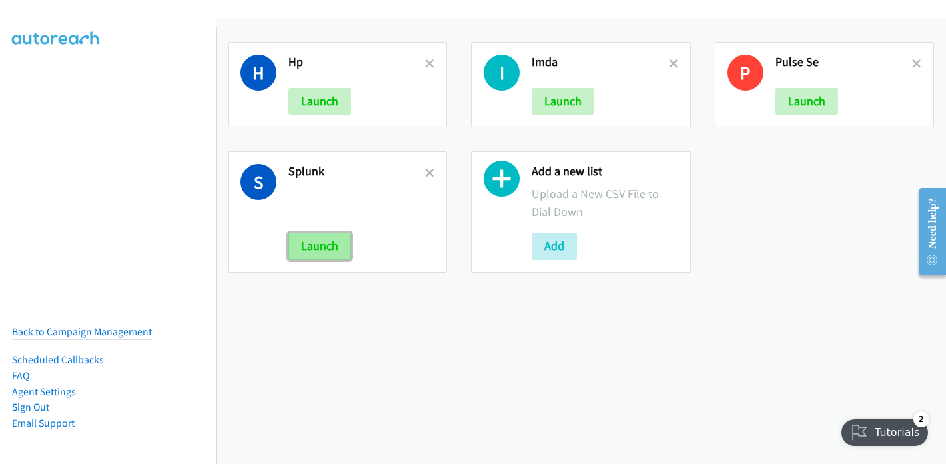
click at [322, 251] on button "Launch" at bounding box center [320, 246] width 63 height 27
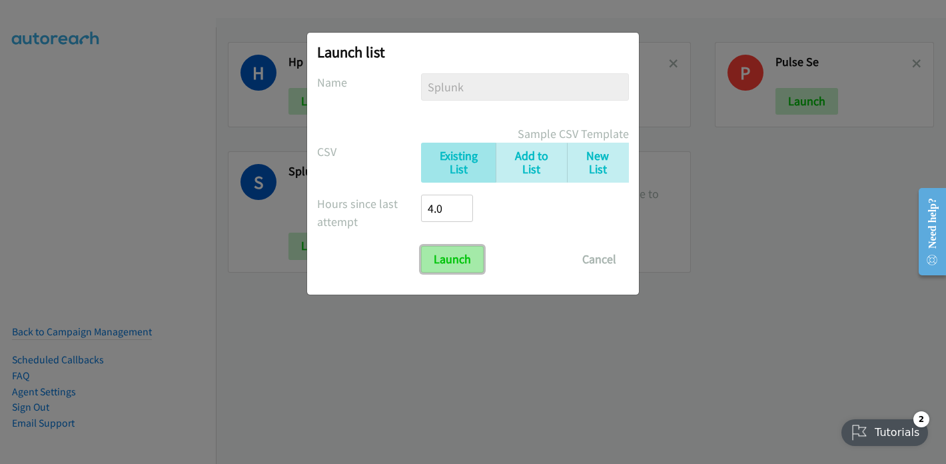
click at [446, 259] on input "Launch" at bounding box center [452, 259] width 63 height 27
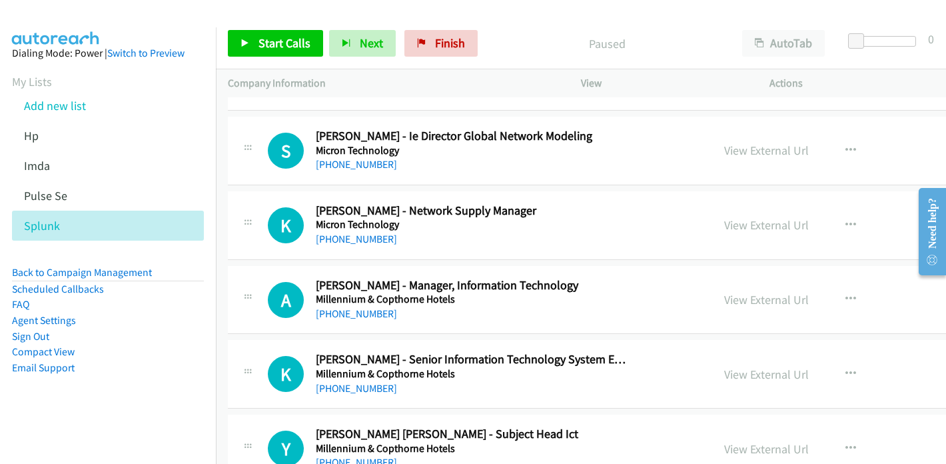
scroll to position [7796, 0]
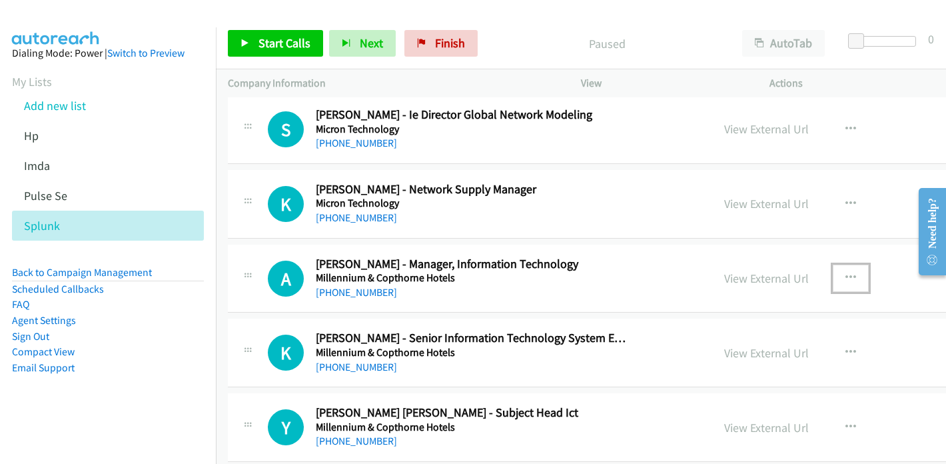
click at [846, 273] on icon "button" at bounding box center [851, 278] width 11 height 11
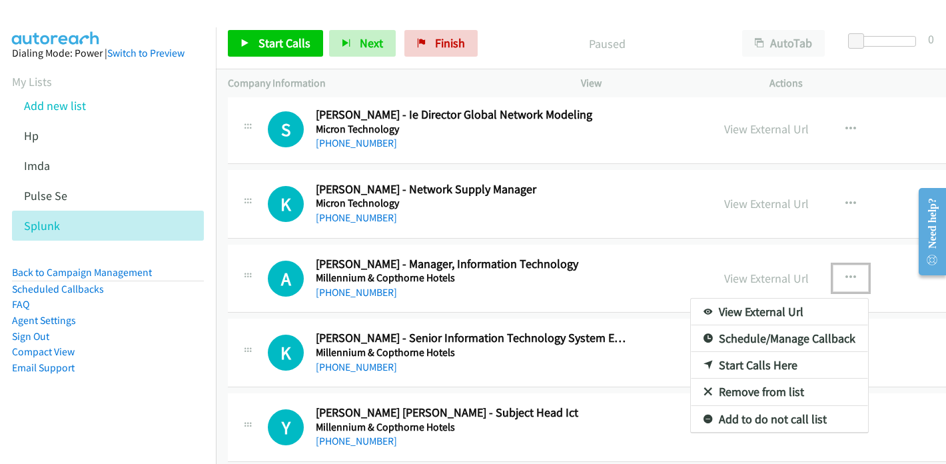
click at [703, 352] on link "Start Calls Here" at bounding box center [779, 365] width 177 height 27
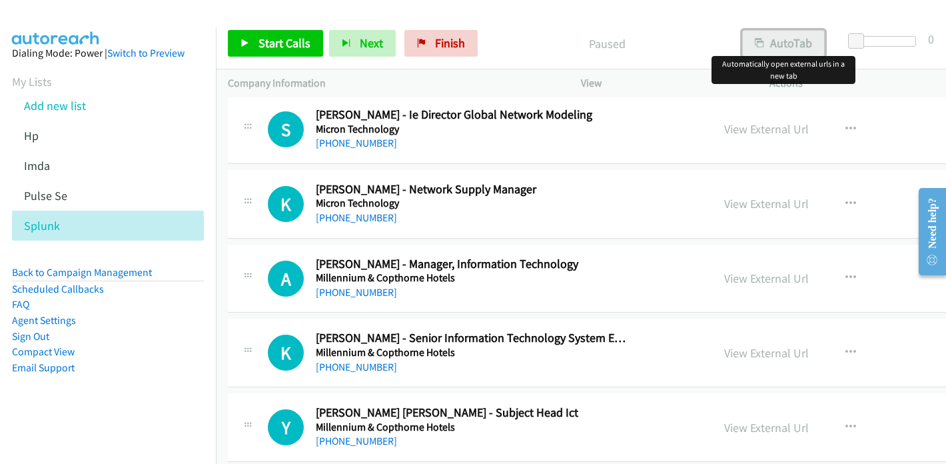
click at [776, 43] on button "AutoTab" at bounding box center [783, 43] width 83 height 27
click at [290, 46] on span "Start Calls" at bounding box center [285, 42] width 52 height 15
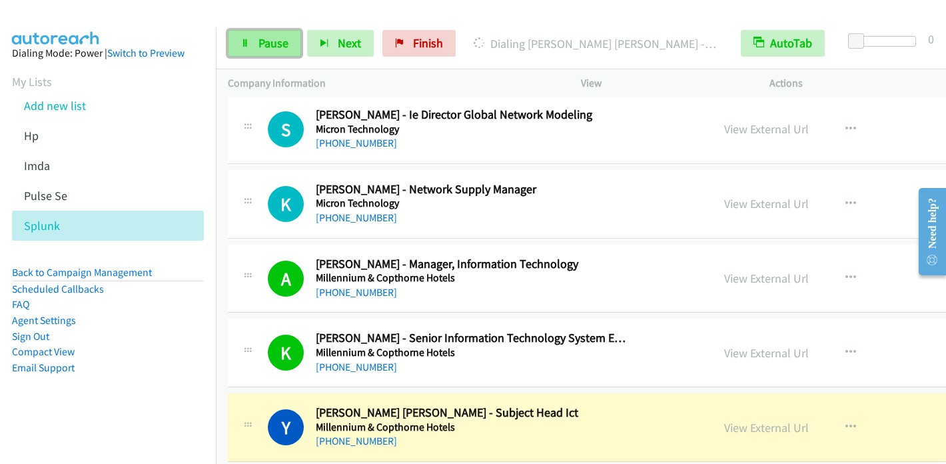
click at [253, 47] on link "Pause" at bounding box center [264, 43] width 73 height 27
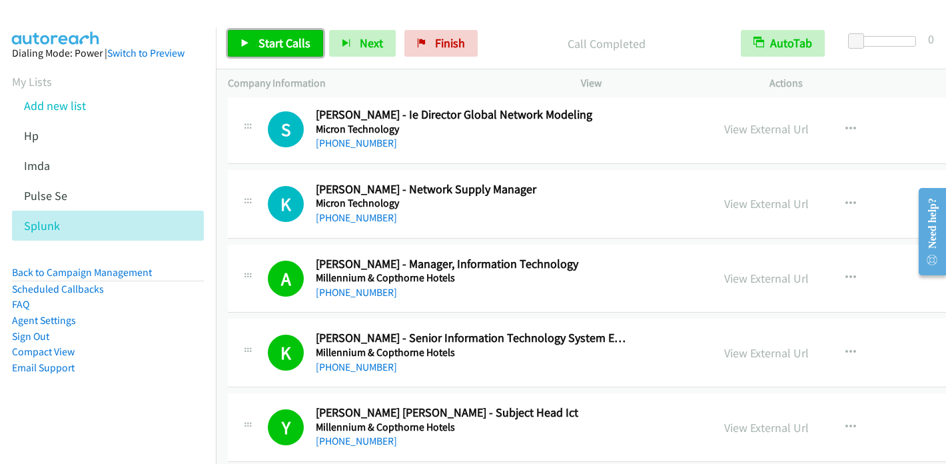
click at [257, 46] on link "Start Calls" at bounding box center [275, 43] width 95 height 27
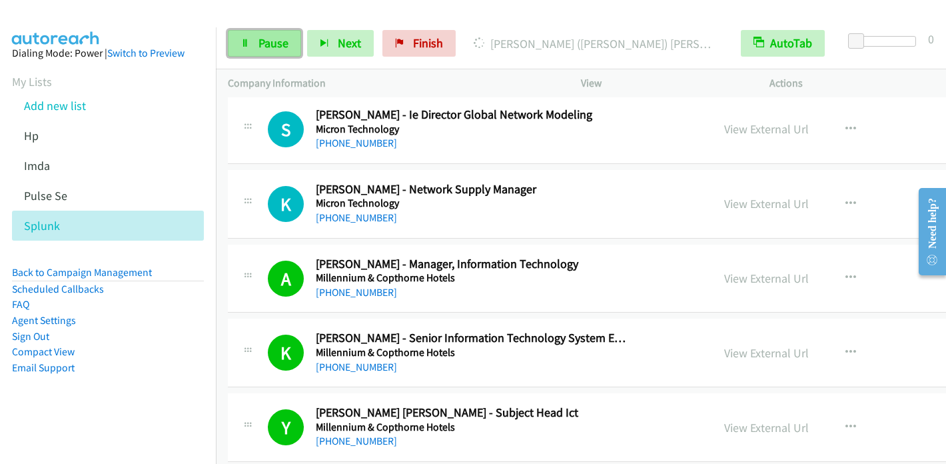
click at [256, 40] on link "Pause" at bounding box center [264, 43] width 73 height 27
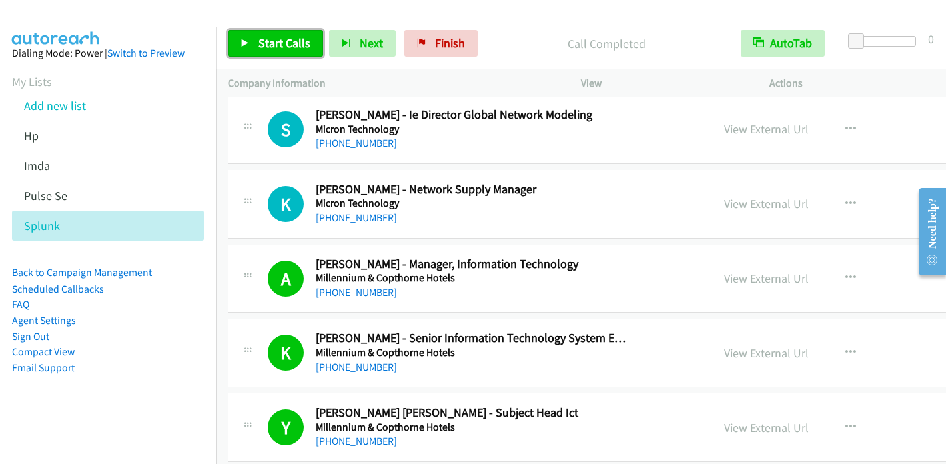
click at [290, 47] on span "Start Calls" at bounding box center [285, 42] width 52 height 15
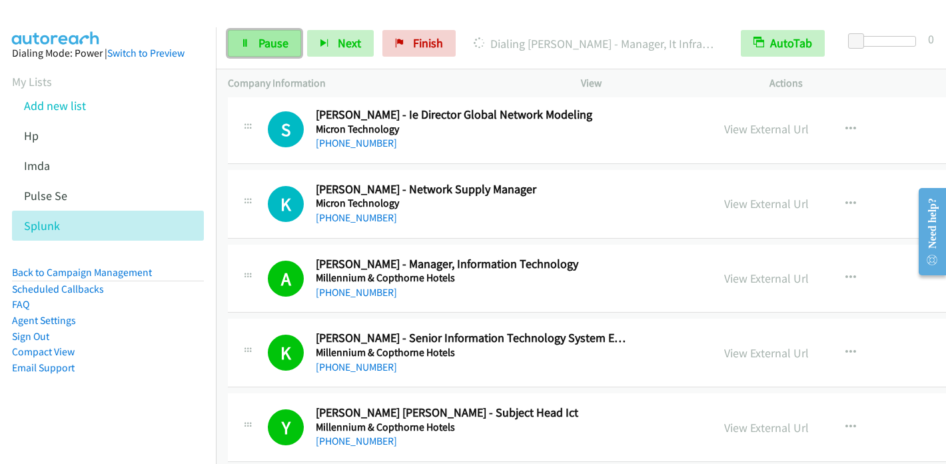
click at [264, 42] on span "Pause" at bounding box center [274, 42] width 30 height 15
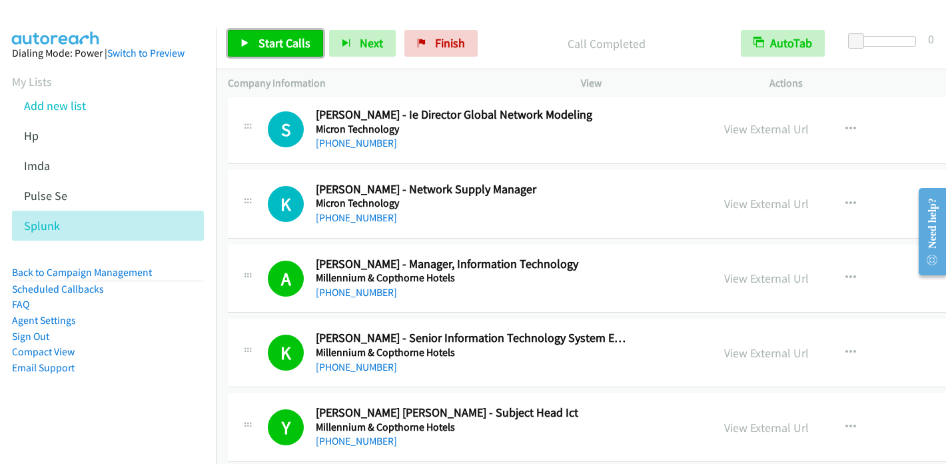
click at [283, 40] on span "Start Calls" at bounding box center [285, 42] width 52 height 15
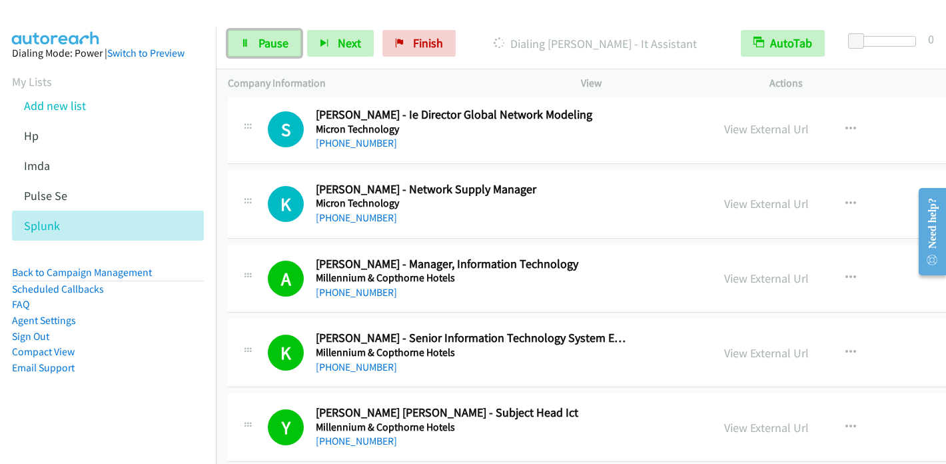
drag, startPoint x: 258, startPoint y: 49, endPoint x: 297, endPoint y: 23, distance: 46.6
click at [259, 49] on span "Pause" at bounding box center [274, 42] width 30 height 15
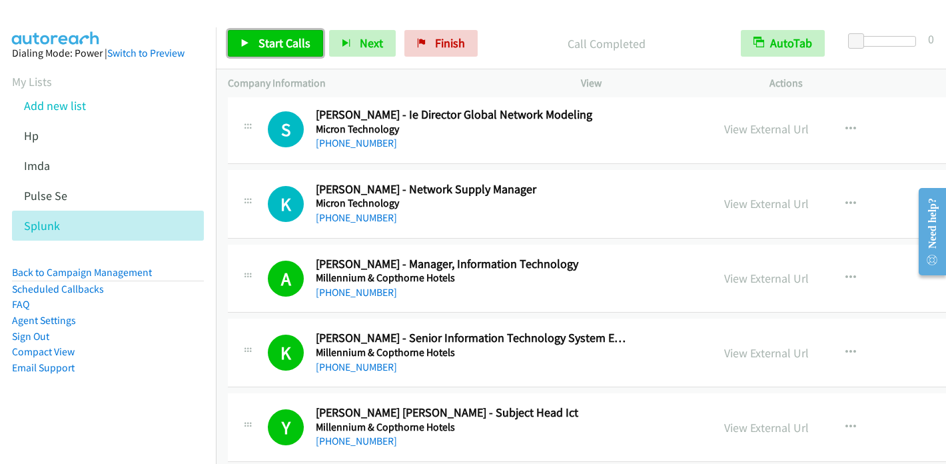
click at [282, 45] on span "Start Calls" at bounding box center [285, 42] width 52 height 15
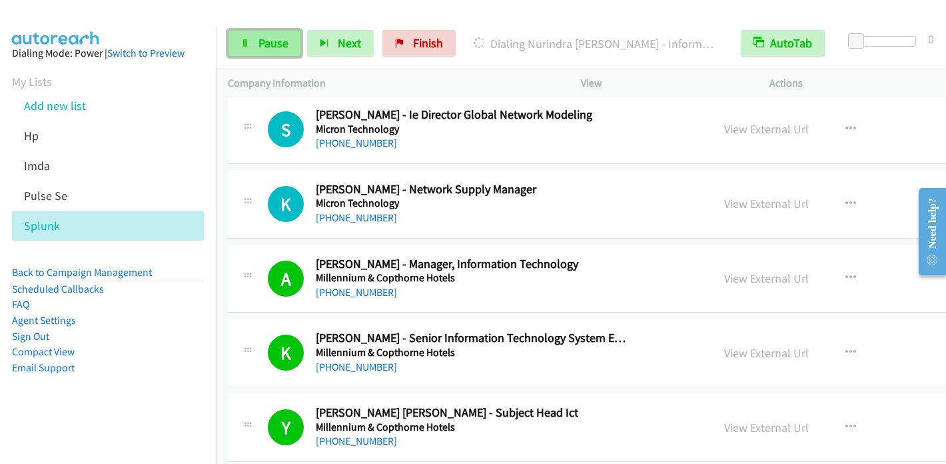
click at [272, 37] on span "Pause" at bounding box center [274, 42] width 30 height 15
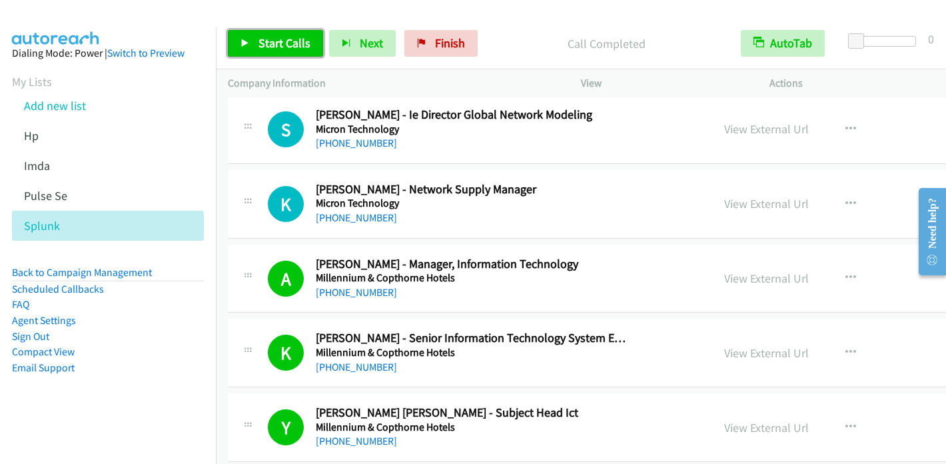
click at [281, 39] on span "Start Calls" at bounding box center [285, 42] width 52 height 15
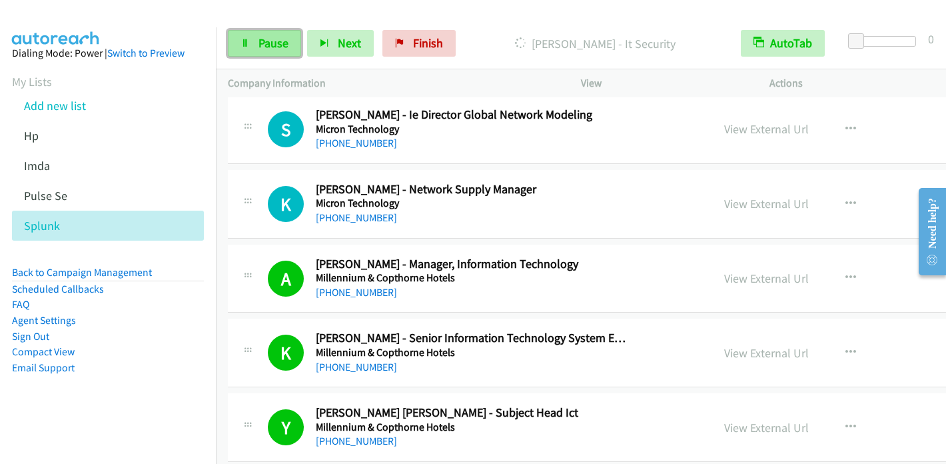
click at [264, 51] on link "Pause" at bounding box center [264, 43] width 73 height 27
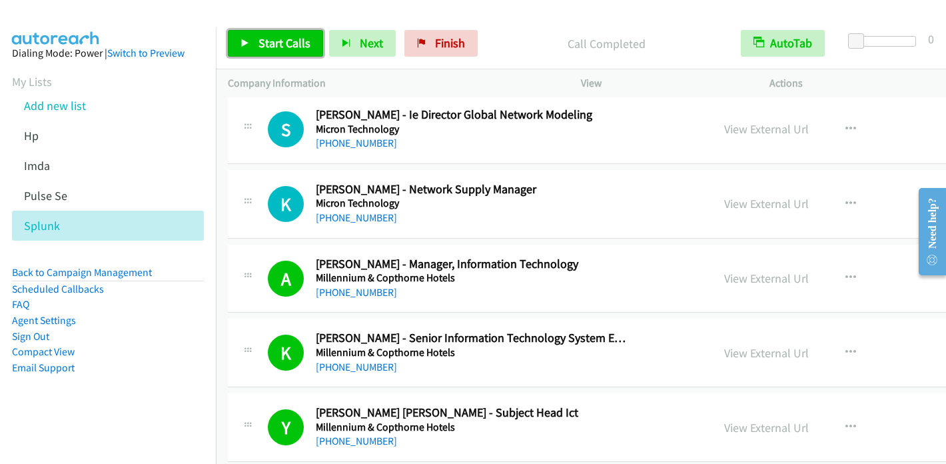
click at [248, 51] on link "Start Calls" at bounding box center [275, 43] width 95 height 27
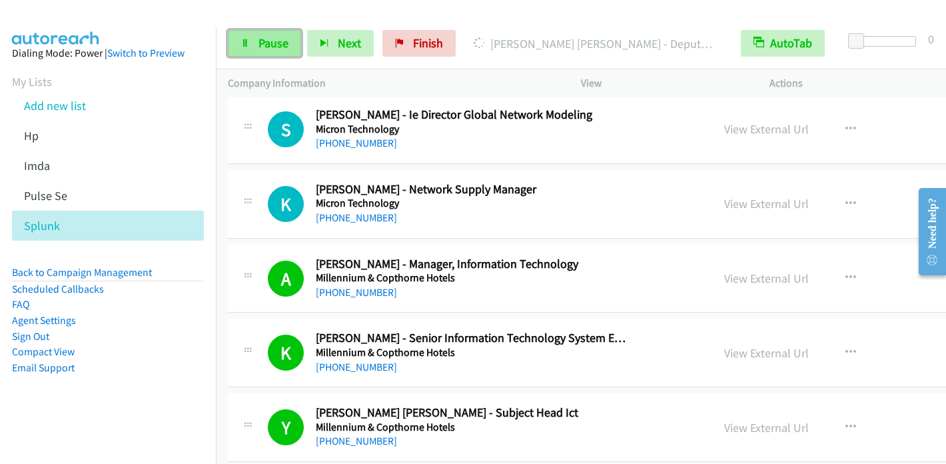
click at [253, 44] on link "Pause" at bounding box center [264, 43] width 73 height 27
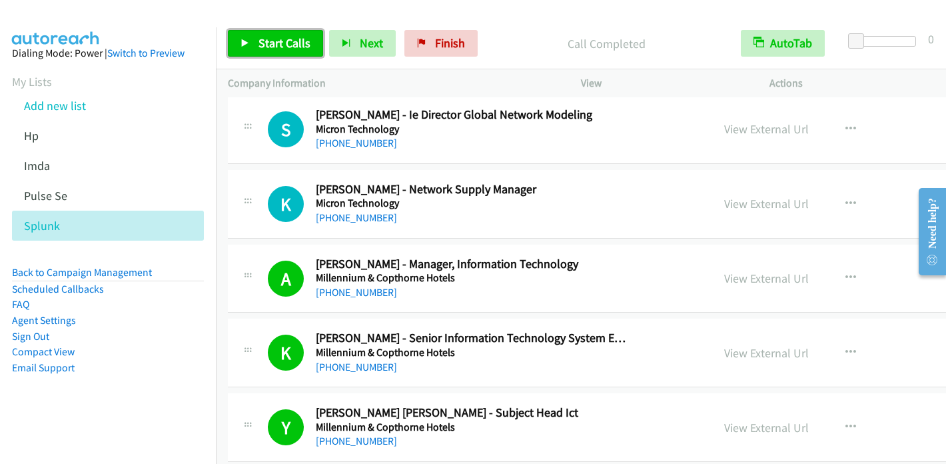
click at [257, 52] on link "Start Calls" at bounding box center [275, 43] width 95 height 27
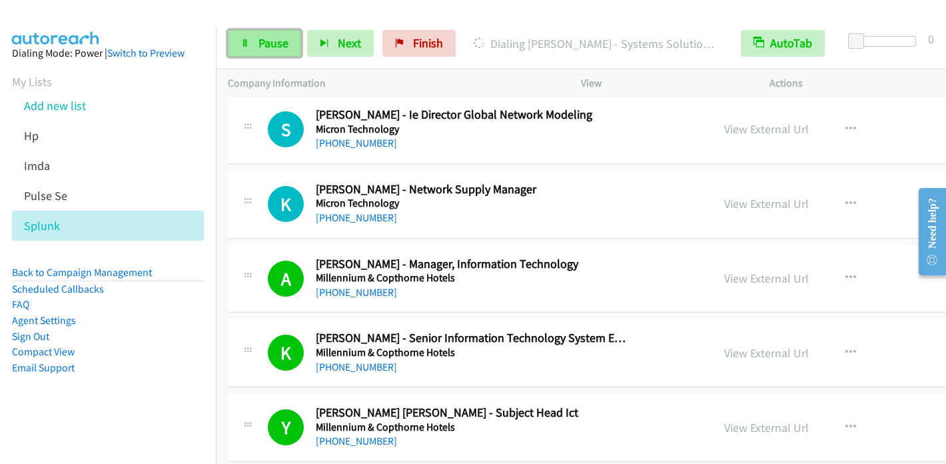
click at [253, 41] on link "Pause" at bounding box center [264, 43] width 73 height 27
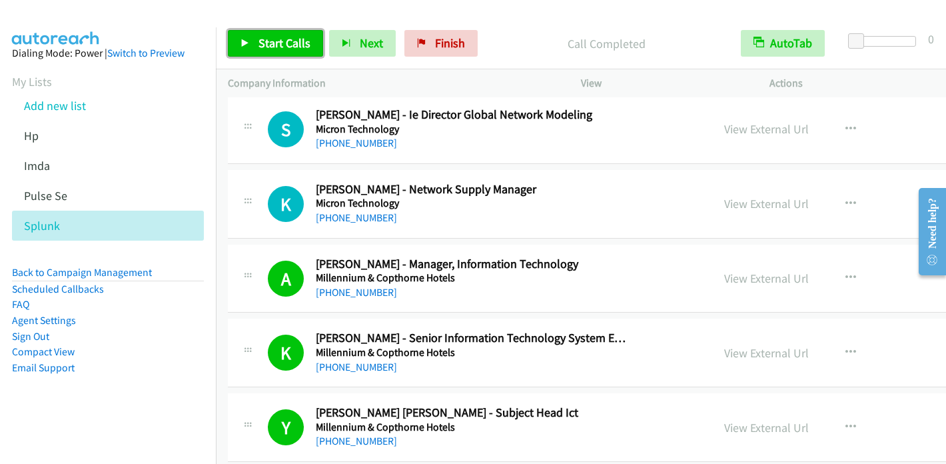
click at [277, 43] on span "Start Calls" at bounding box center [285, 42] width 52 height 15
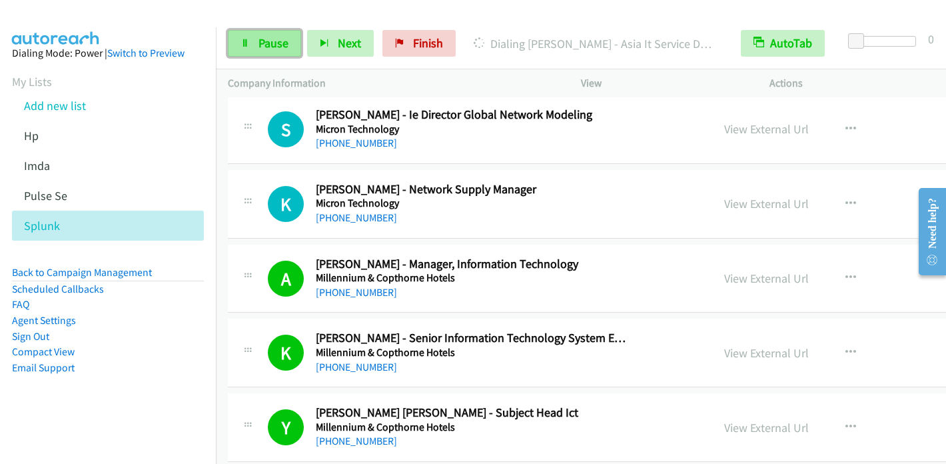
click at [259, 42] on span "Pause" at bounding box center [274, 42] width 30 height 15
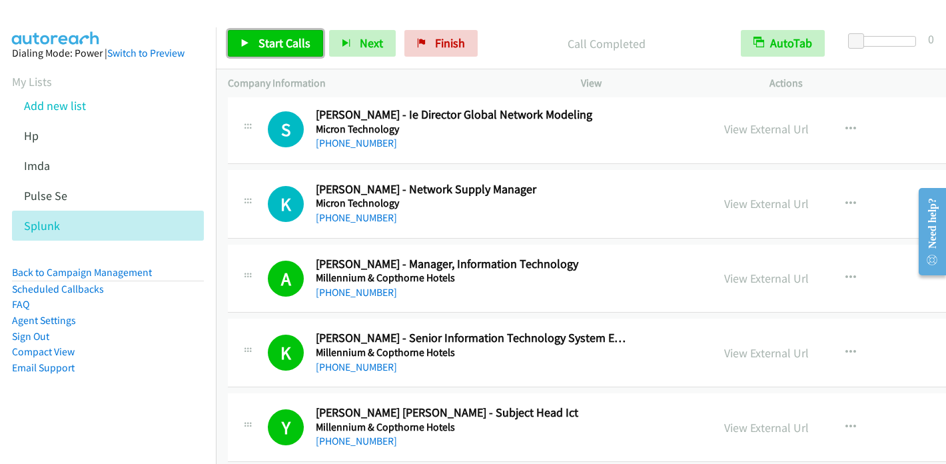
click at [274, 42] on span "Start Calls" at bounding box center [285, 42] width 52 height 15
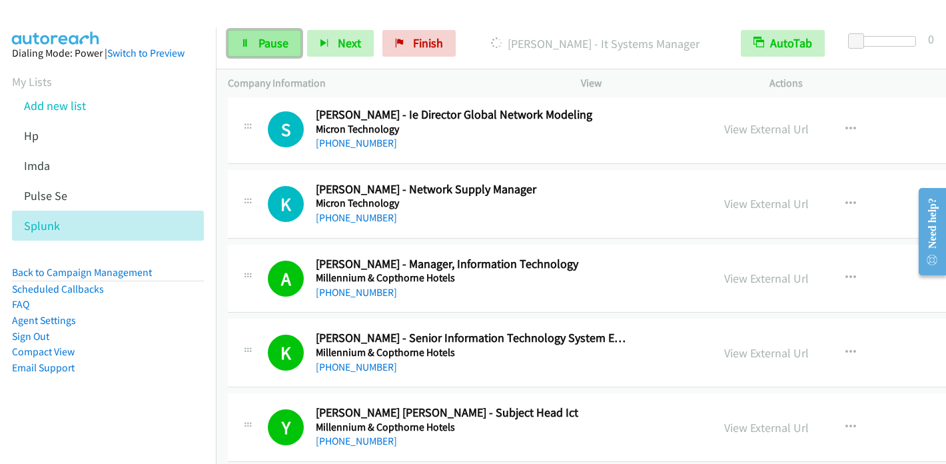
click at [275, 41] on span "Pause" at bounding box center [274, 42] width 30 height 15
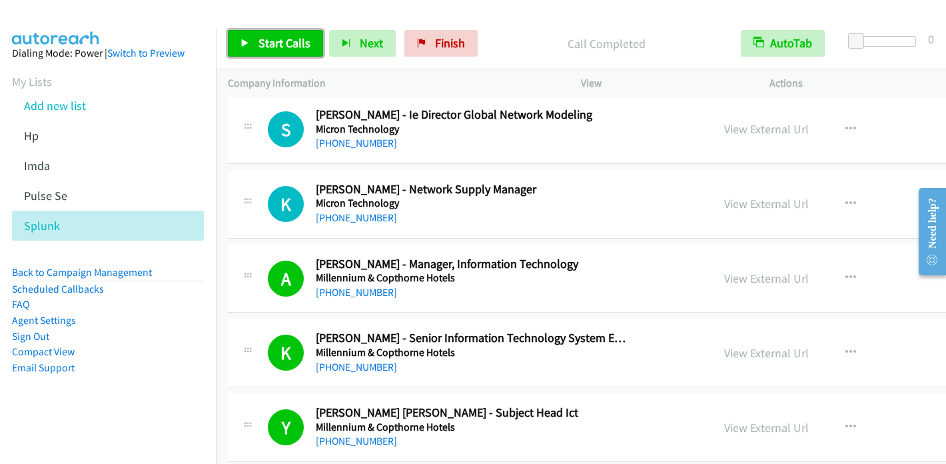
click at [288, 42] on span "Start Calls" at bounding box center [285, 42] width 52 height 15
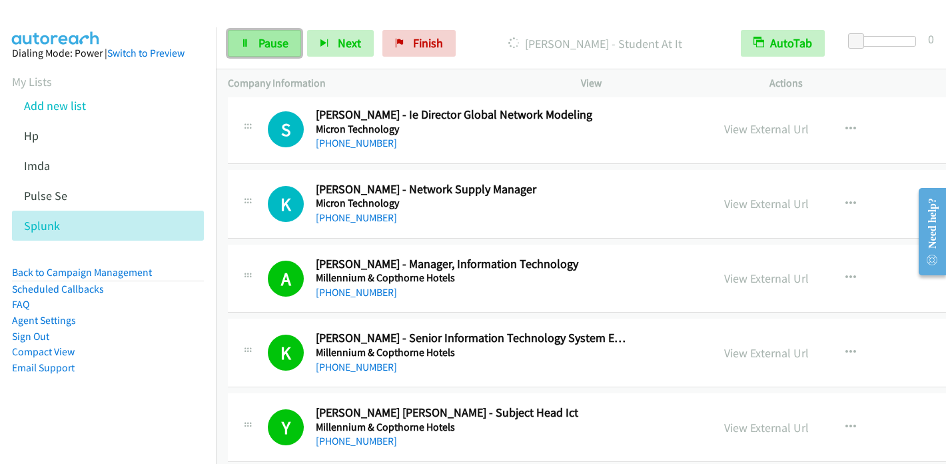
click at [270, 53] on link "Pause" at bounding box center [264, 43] width 73 height 27
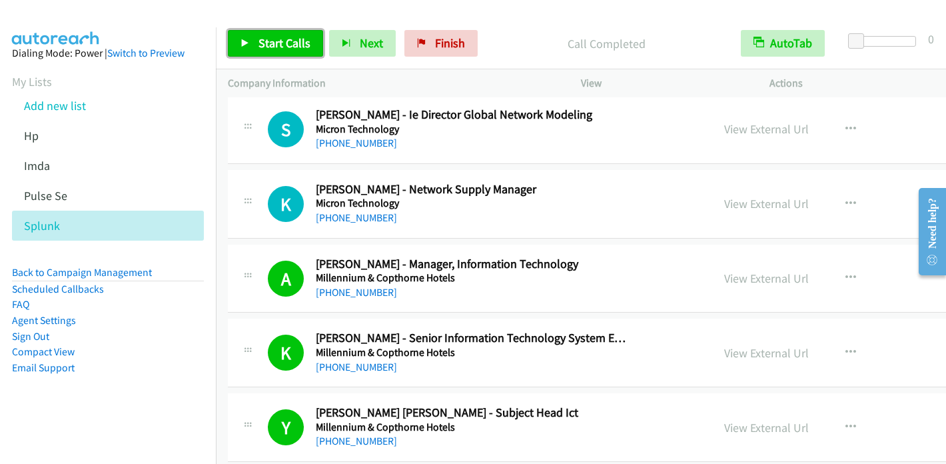
click at [259, 44] on span "Start Calls" at bounding box center [285, 42] width 52 height 15
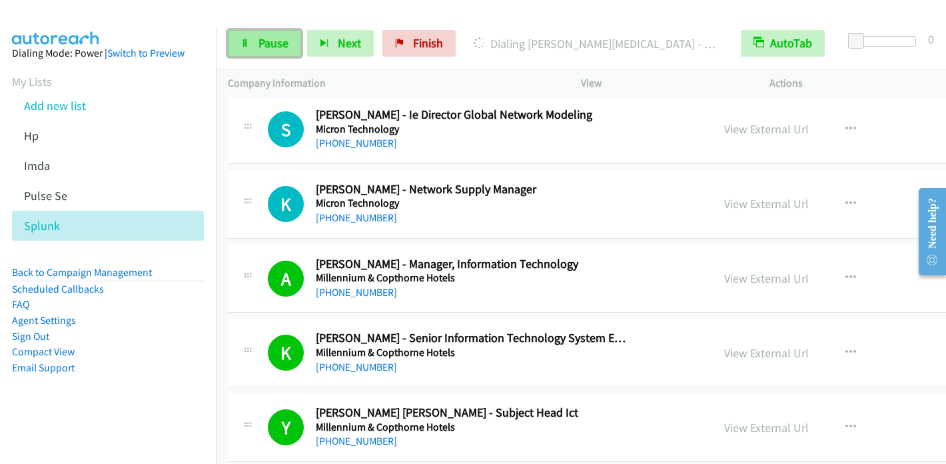
click at [257, 39] on link "Pause" at bounding box center [264, 43] width 73 height 27
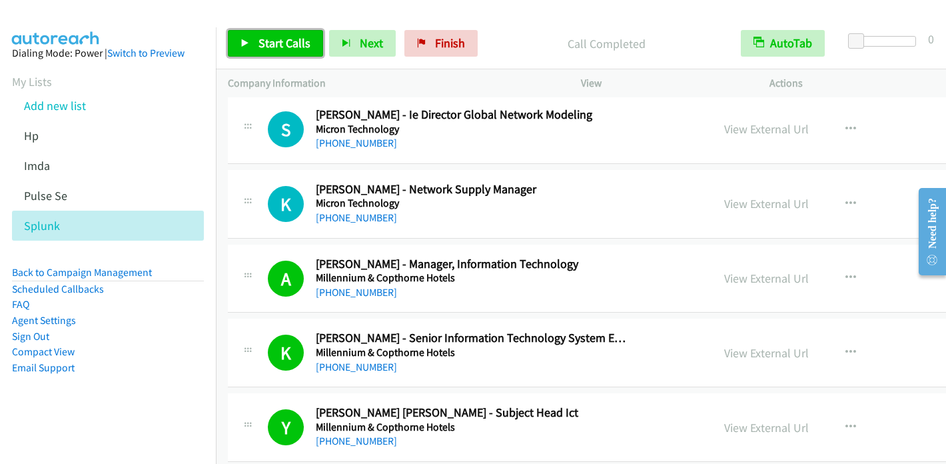
click at [262, 50] on span "Start Calls" at bounding box center [285, 42] width 52 height 15
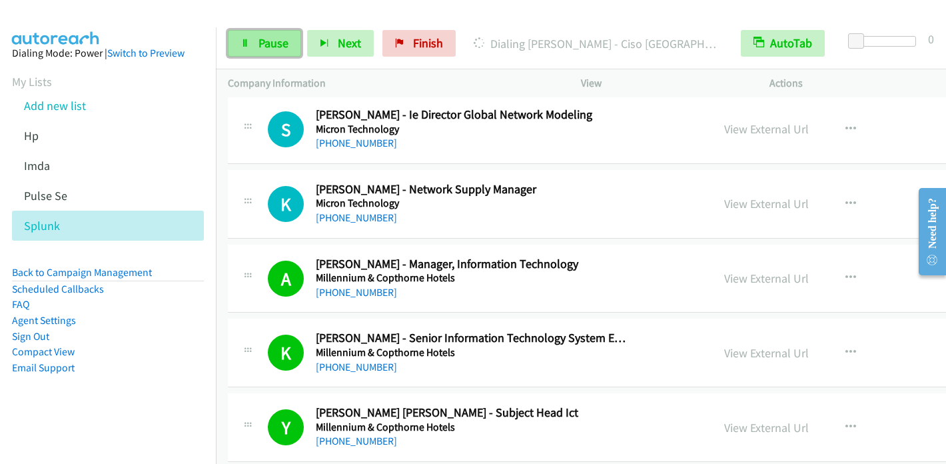
drag, startPoint x: 276, startPoint y: 40, endPoint x: 285, endPoint y: 41, distance: 8.7
click at [276, 40] on span "Pause" at bounding box center [274, 42] width 30 height 15
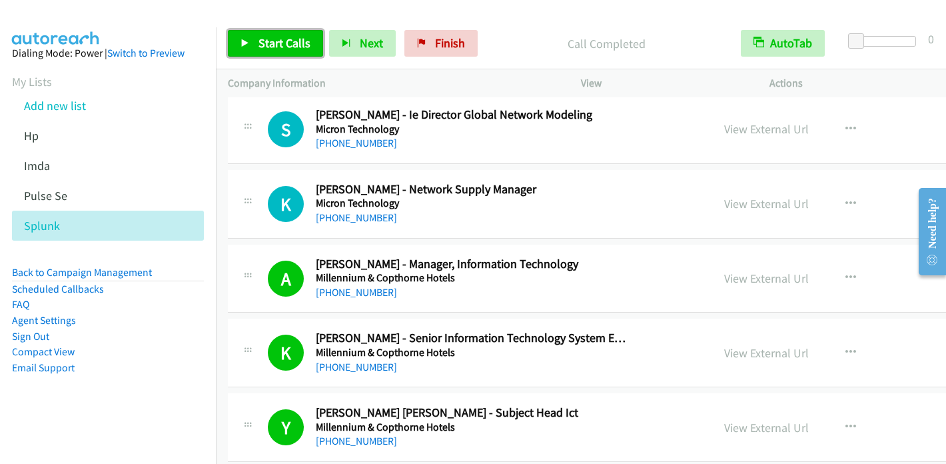
click at [269, 42] on span "Start Calls" at bounding box center [285, 42] width 52 height 15
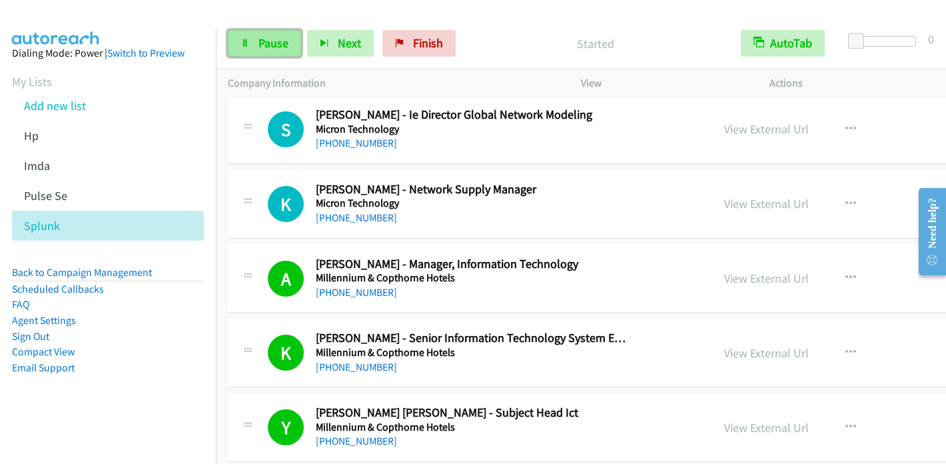
click at [264, 41] on span "Pause" at bounding box center [274, 42] width 30 height 15
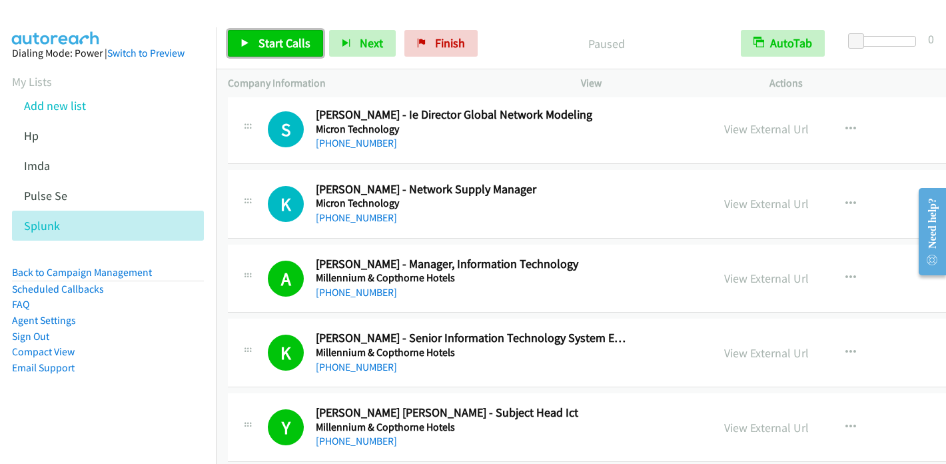
click at [267, 45] on span "Start Calls" at bounding box center [285, 42] width 52 height 15
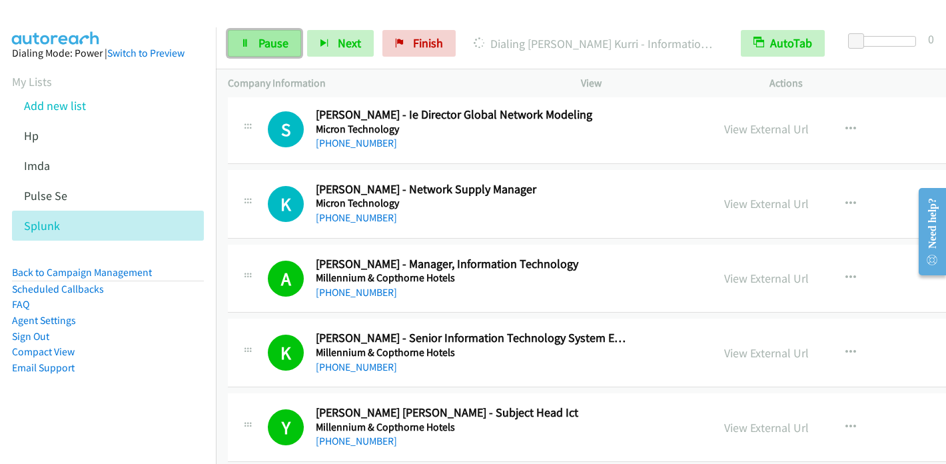
click at [259, 47] on span "Pause" at bounding box center [274, 42] width 30 height 15
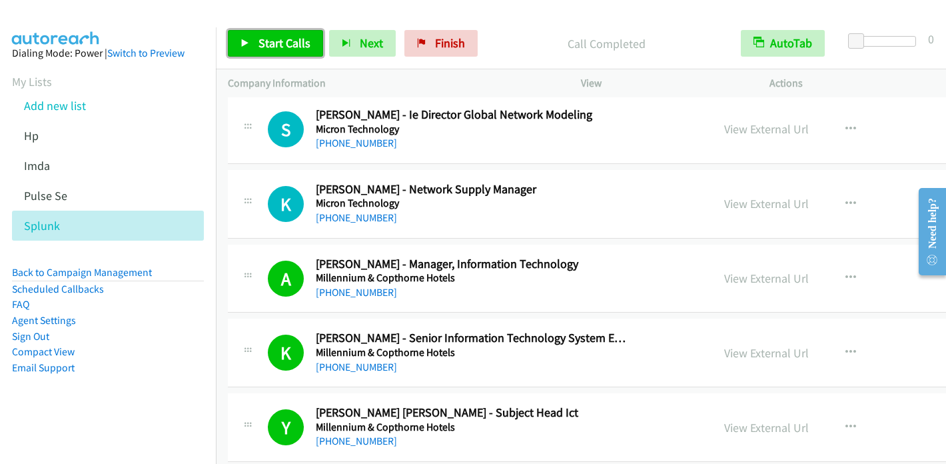
click at [270, 39] on span "Start Calls" at bounding box center [285, 42] width 52 height 15
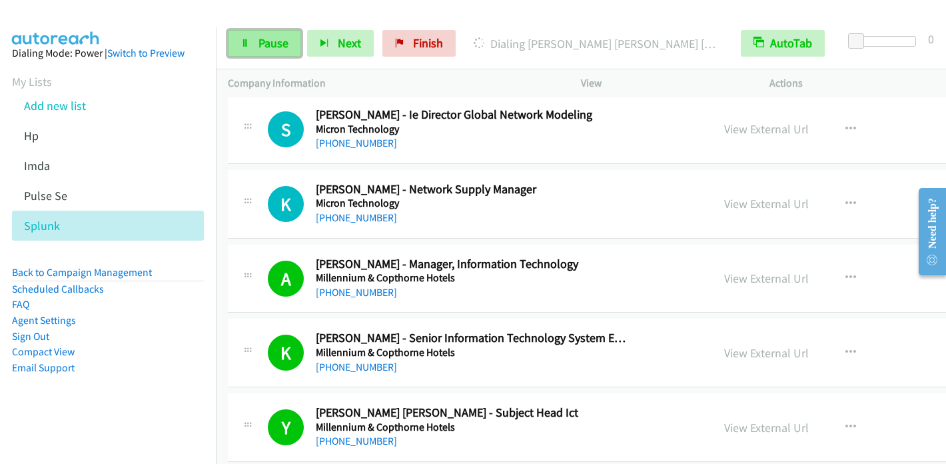
click at [269, 39] on span "Pause" at bounding box center [274, 42] width 30 height 15
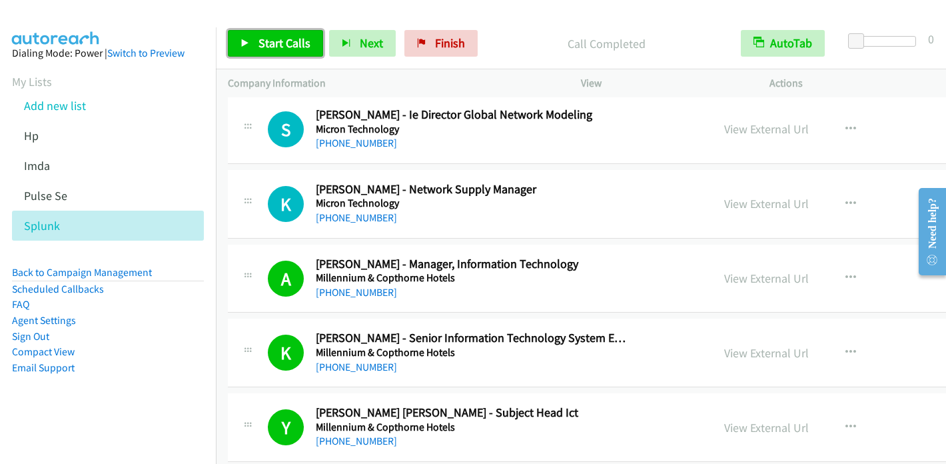
click at [279, 42] on span "Start Calls" at bounding box center [285, 42] width 52 height 15
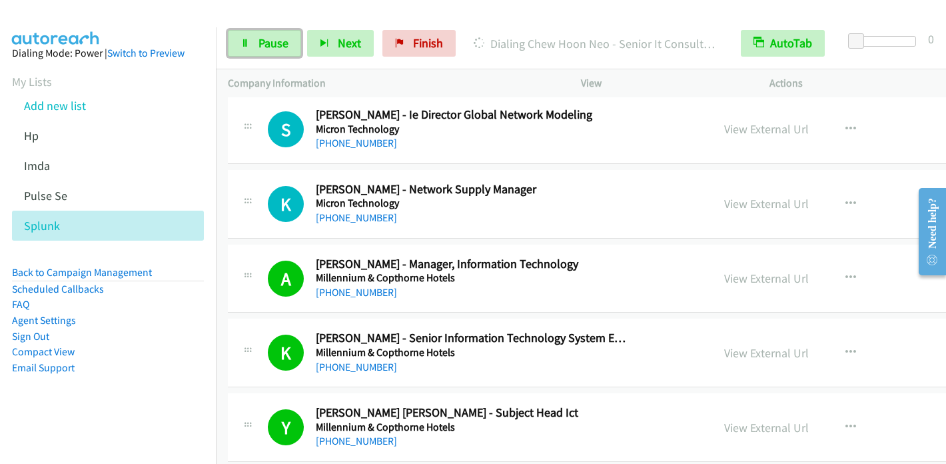
drag, startPoint x: 257, startPoint y: 39, endPoint x: 304, endPoint y: 16, distance: 52.7
click at [259, 39] on span "Pause" at bounding box center [274, 42] width 30 height 15
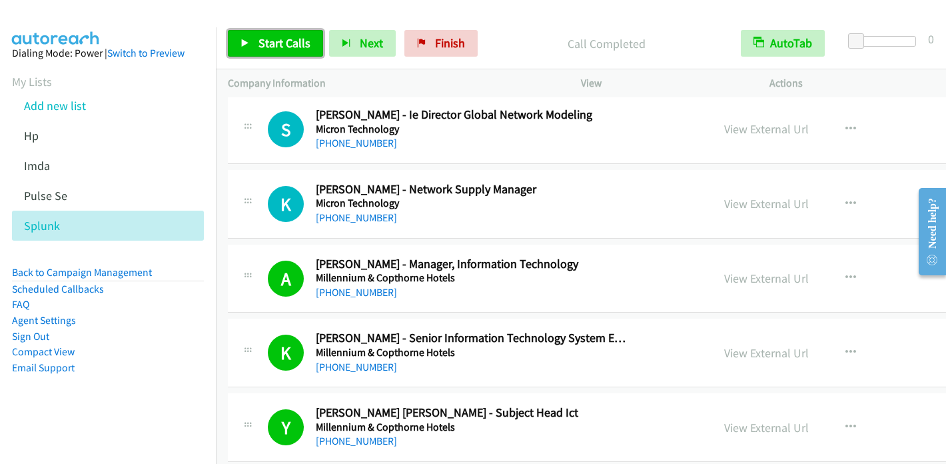
click at [270, 49] on span "Start Calls" at bounding box center [285, 42] width 52 height 15
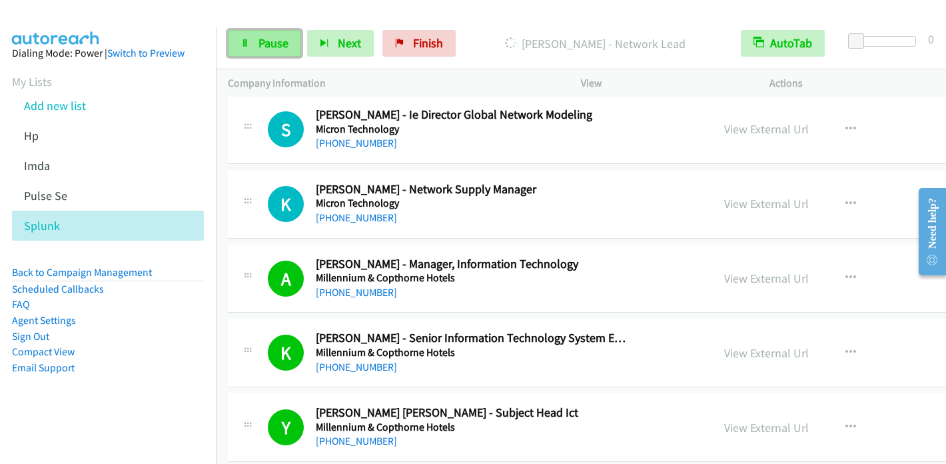
click at [263, 35] on span "Pause" at bounding box center [274, 42] width 30 height 15
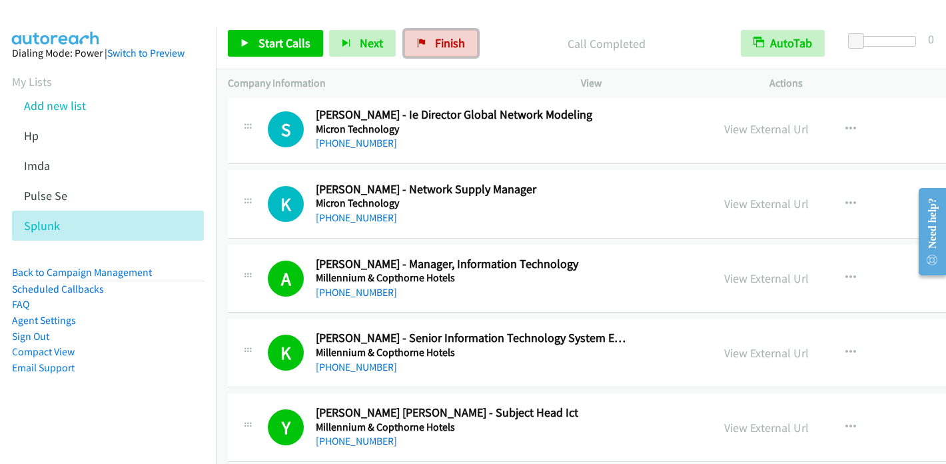
drag, startPoint x: 455, startPoint y: 48, endPoint x: 530, endPoint y: 49, distance: 74.6
click at [455, 48] on span "Finish" at bounding box center [450, 42] width 30 height 15
